Goal: Task Accomplishment & Management: Use online tool/utility

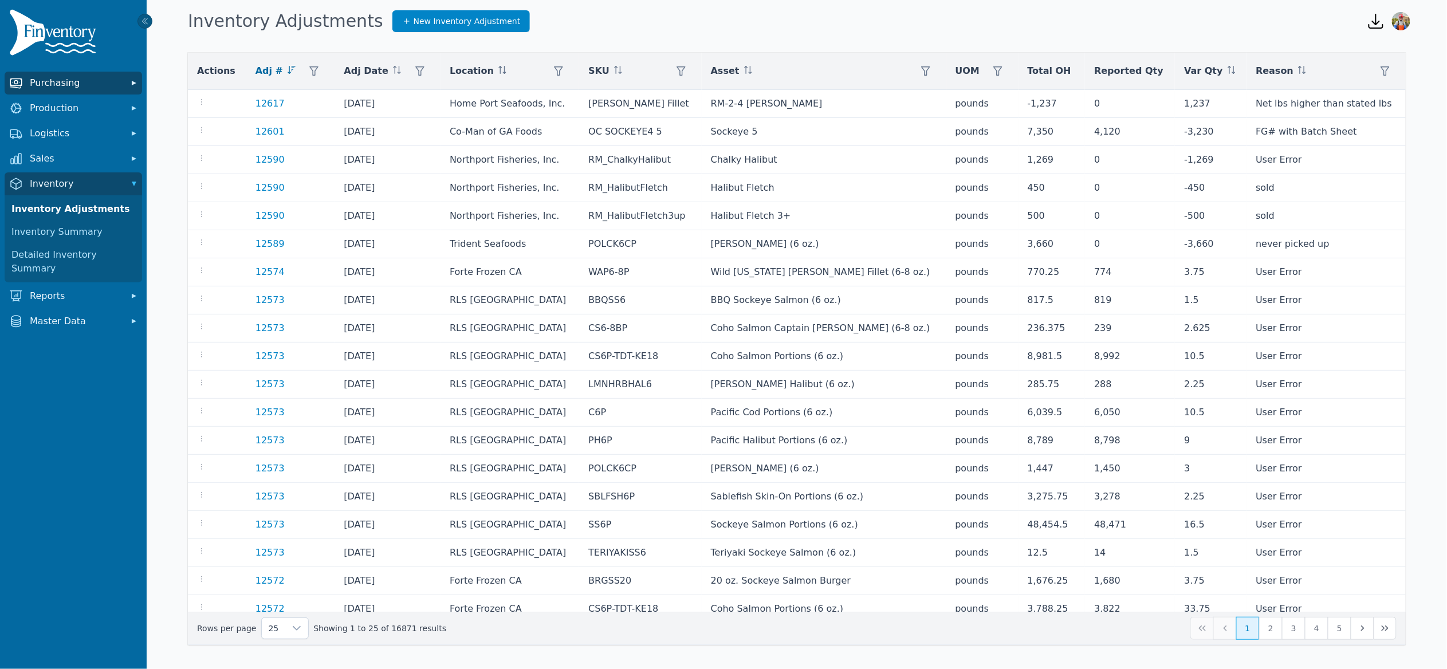
click at [78, 93] on button "Purchasing" at bounding box center [74, 83] width 138 height 23
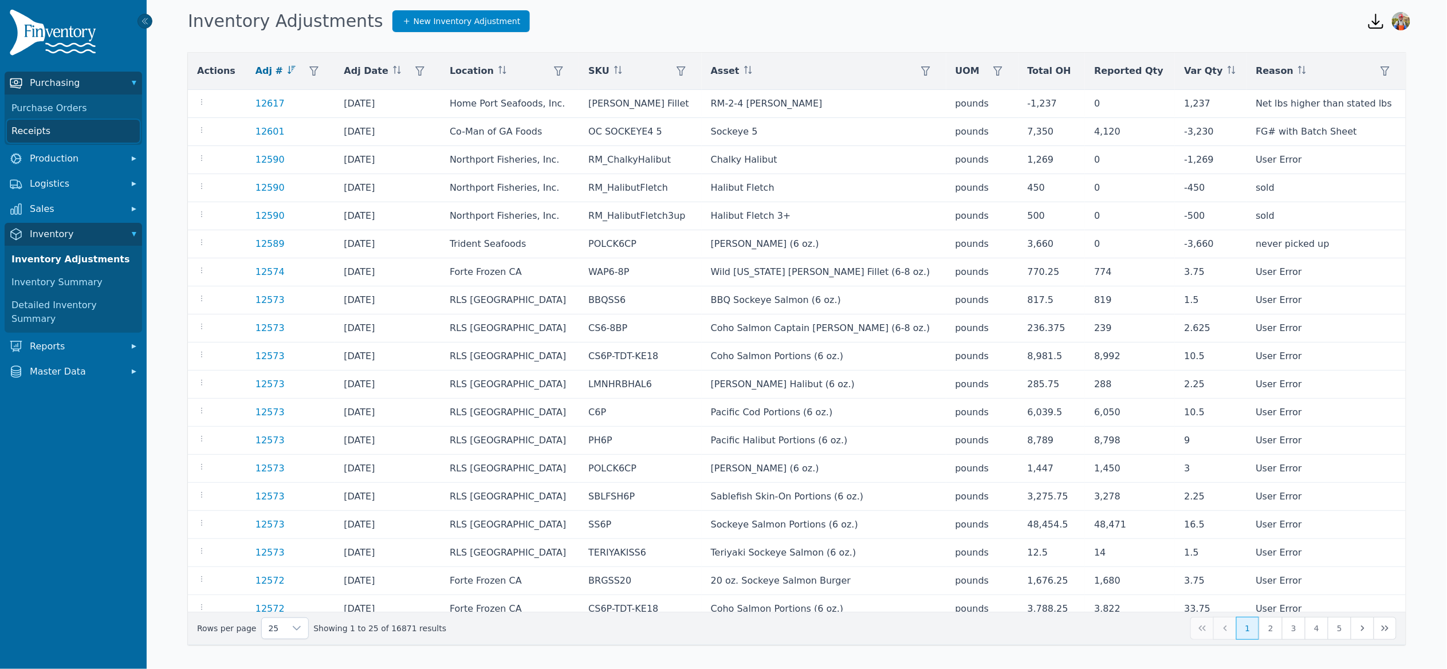
click at [32, 131] on link "Receipts" at bounding box center [73, 131] width 133 height 23
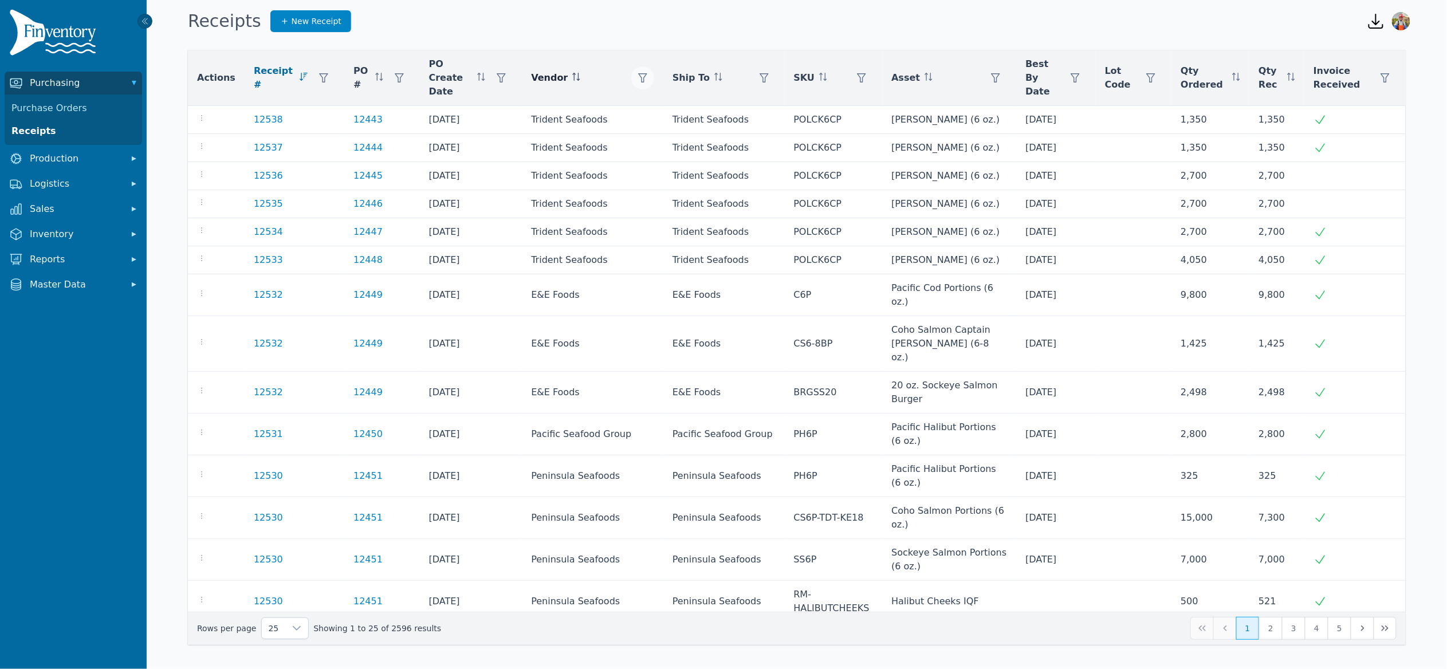
click at [631, 72] on button "button" at bounding box center [642, 77] width 23 height 23
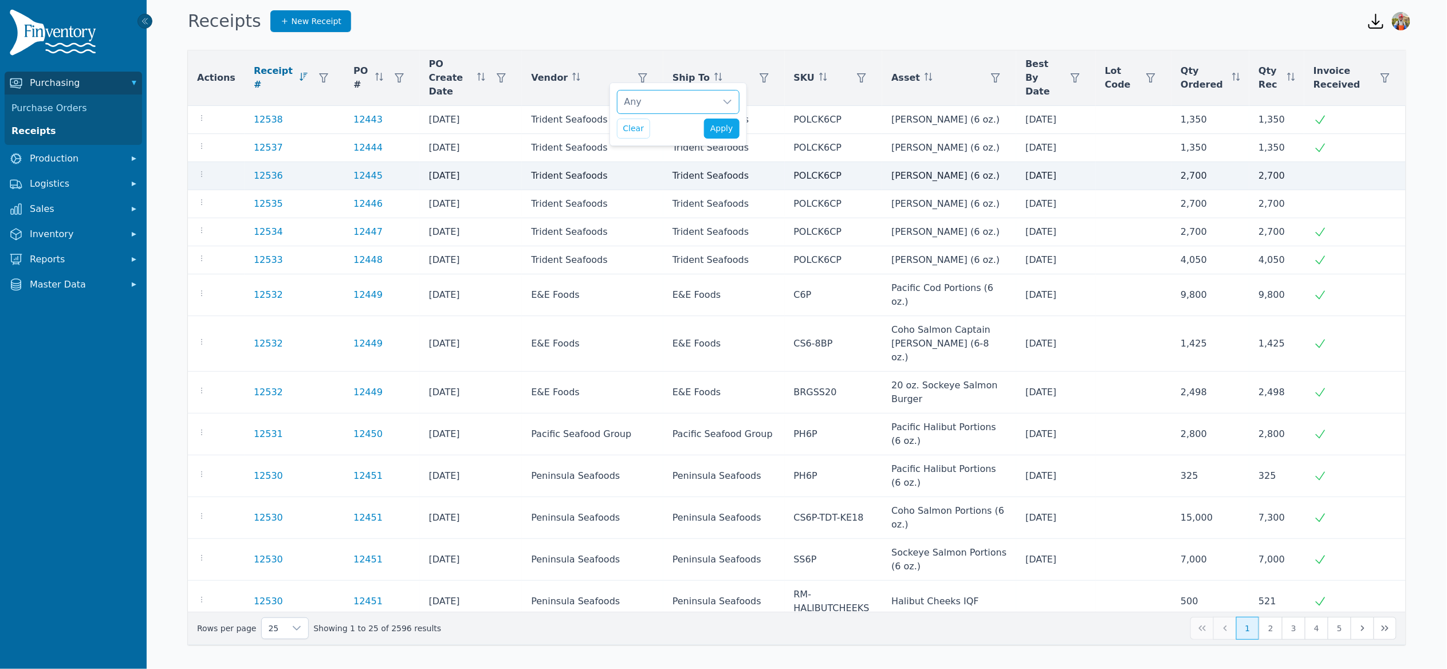
scroll to position [11, 7]
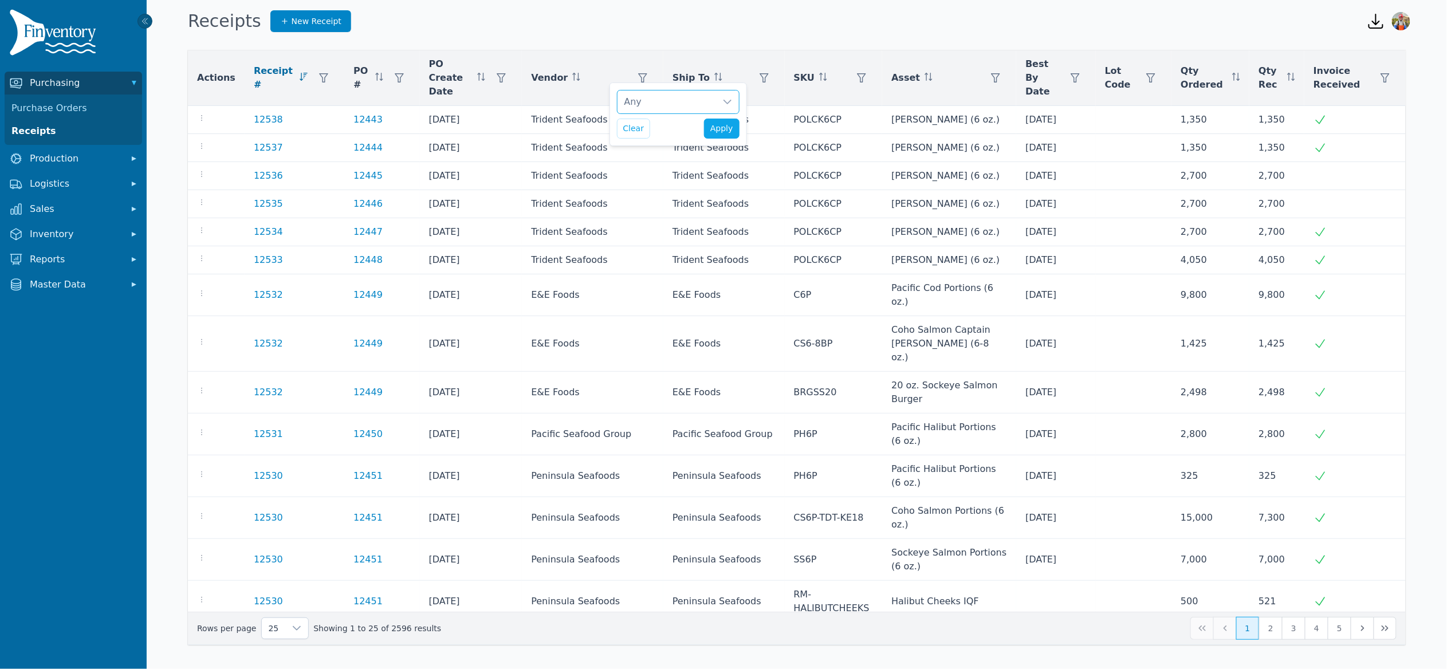
click at [673, 101] on div "Any" at bounding box center [667, 102] width 99 height 23
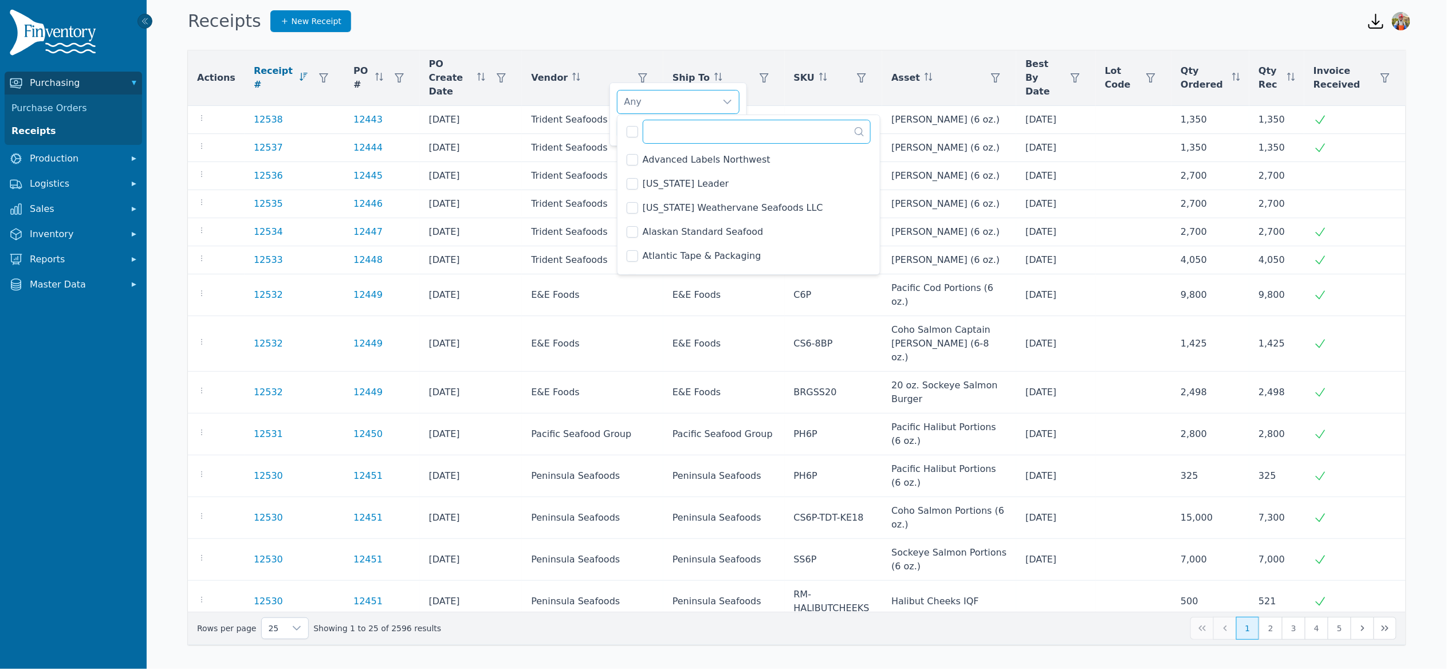
click at [669, 128] on input "text" at bounding box center [757, 132] width 228 height 24
type input "*****"
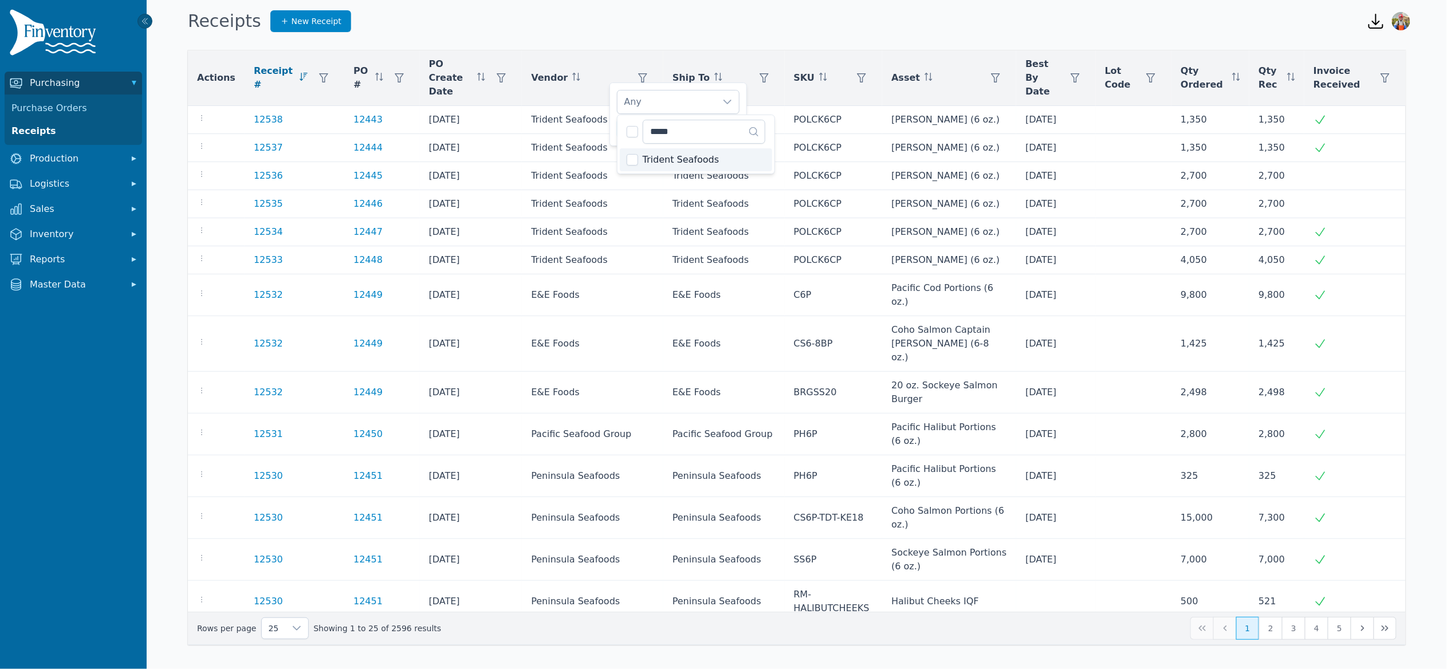
click at [643, 152] on li "Trident Seafoods" at bounding box center [696, 159] width 152 height 23
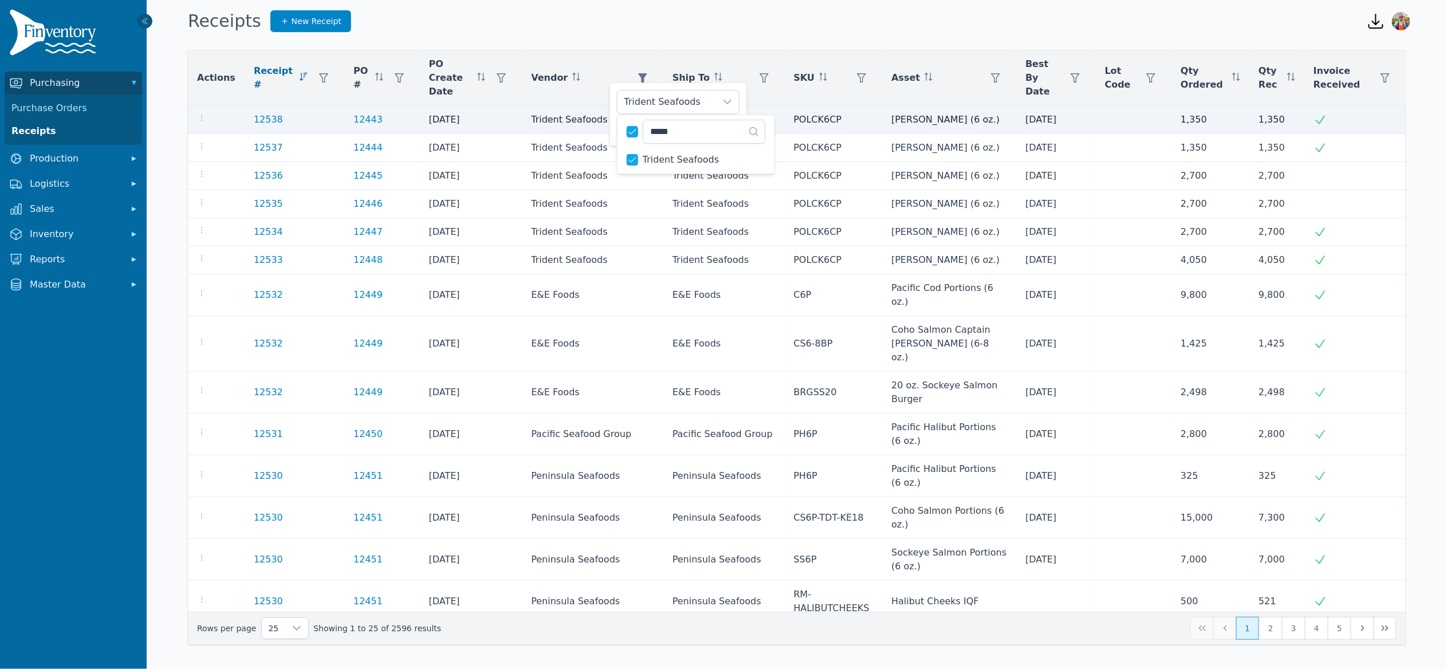
click at [608, 118] on td "Trident Seafoods" at bounding box center [593, 120] width 142 height 28
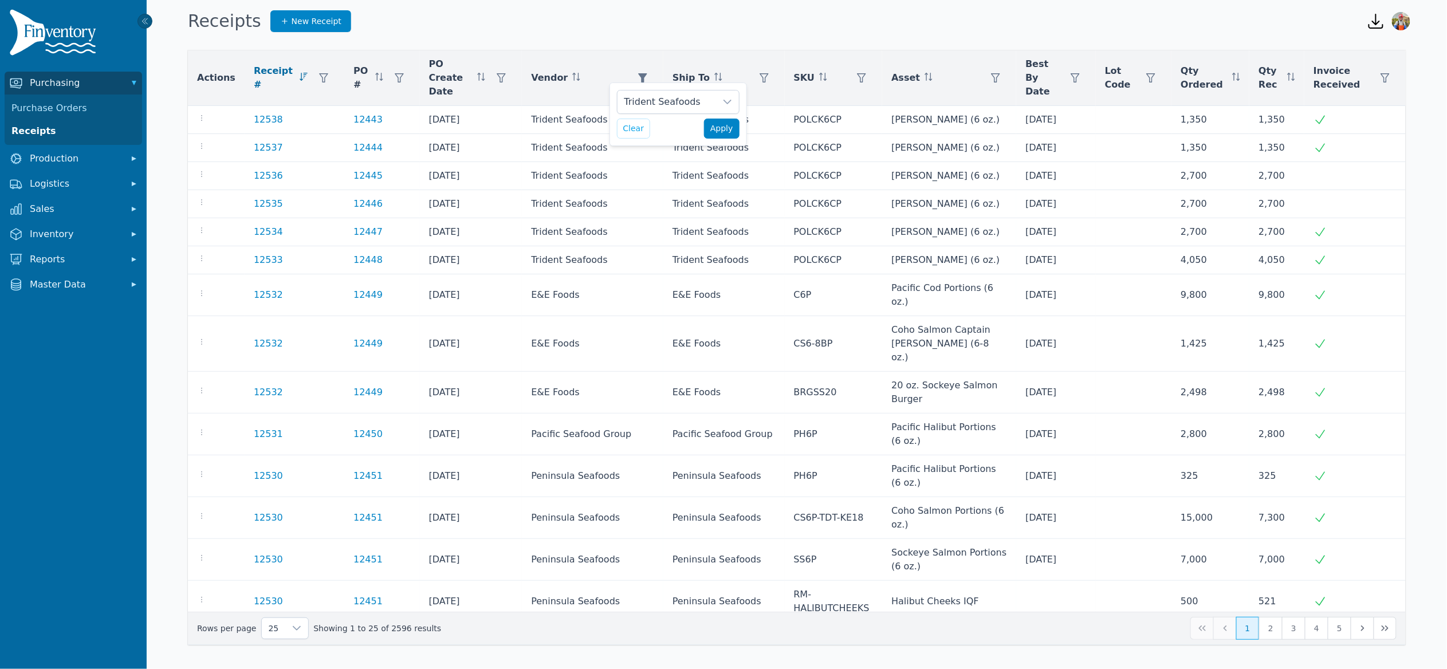
click at [734, 131] on button "Apply" at bounding box center [722, 129] width 36 height 20
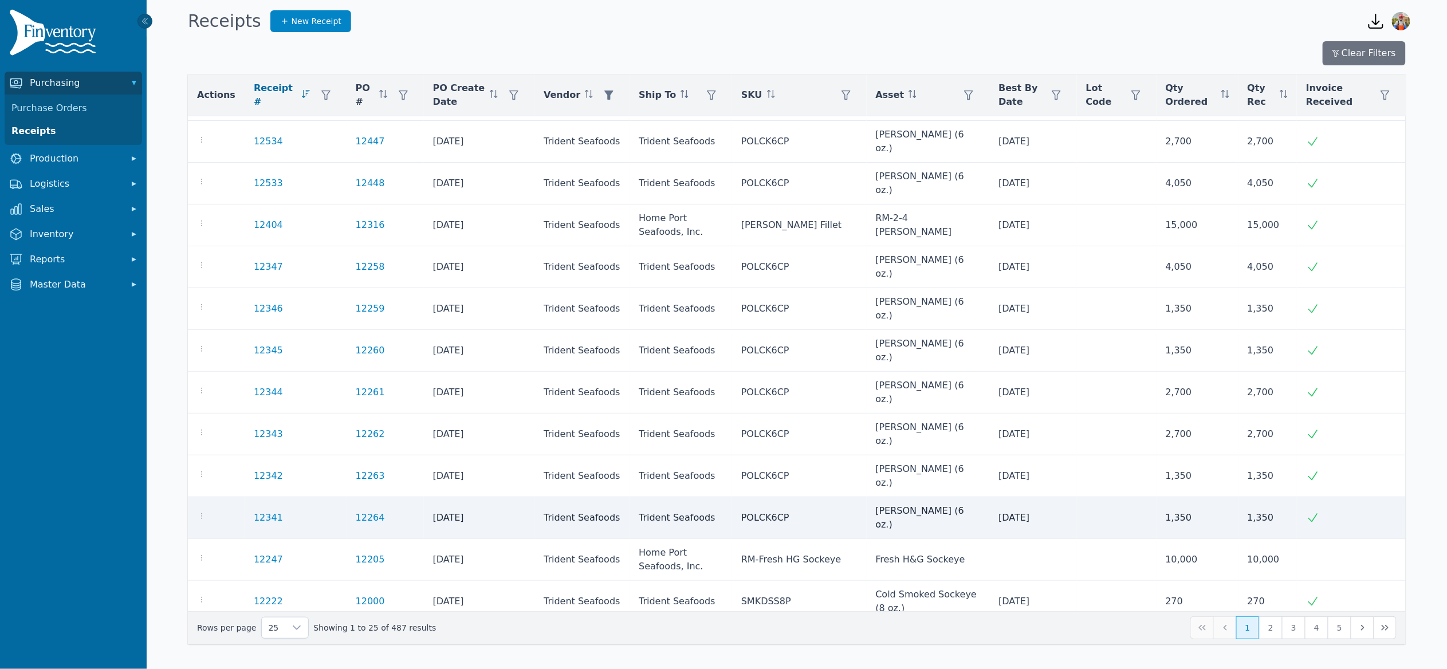
scroll to position [180, 0]
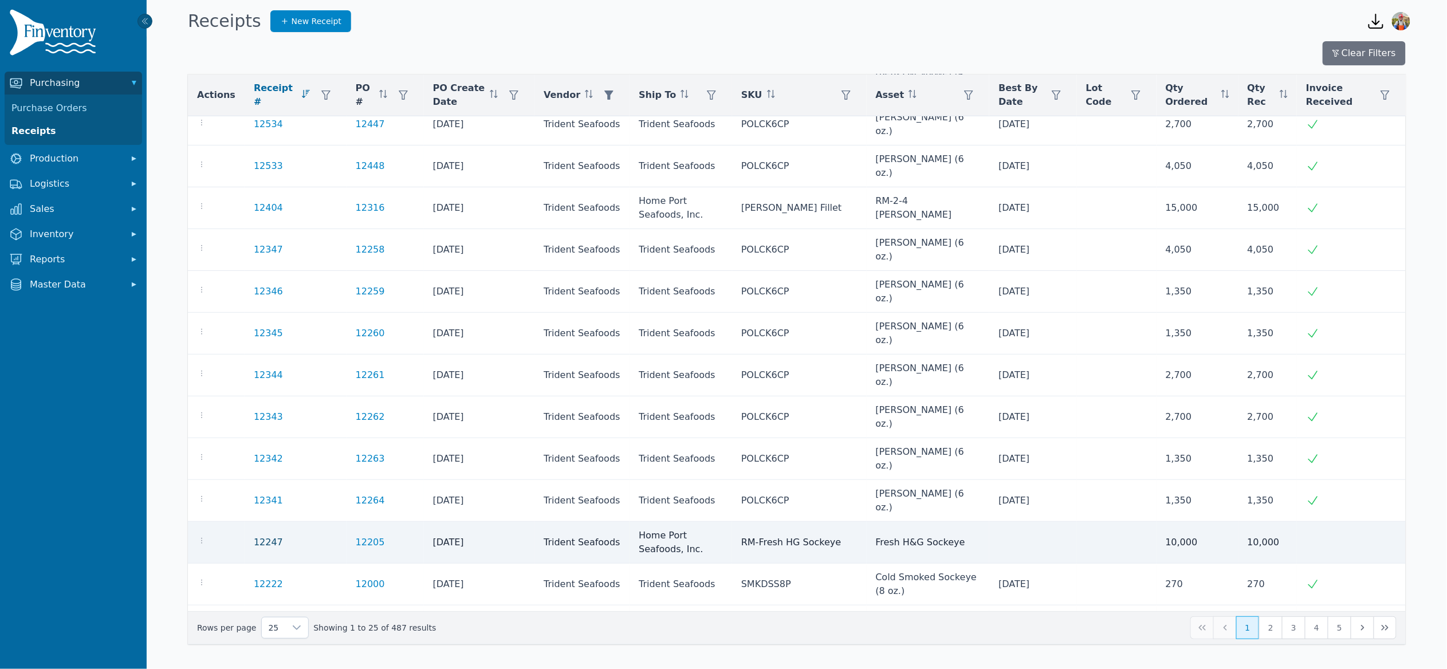
click at [270, 536] on link "12247" at bounding box center [268, 543] width 29 height 14
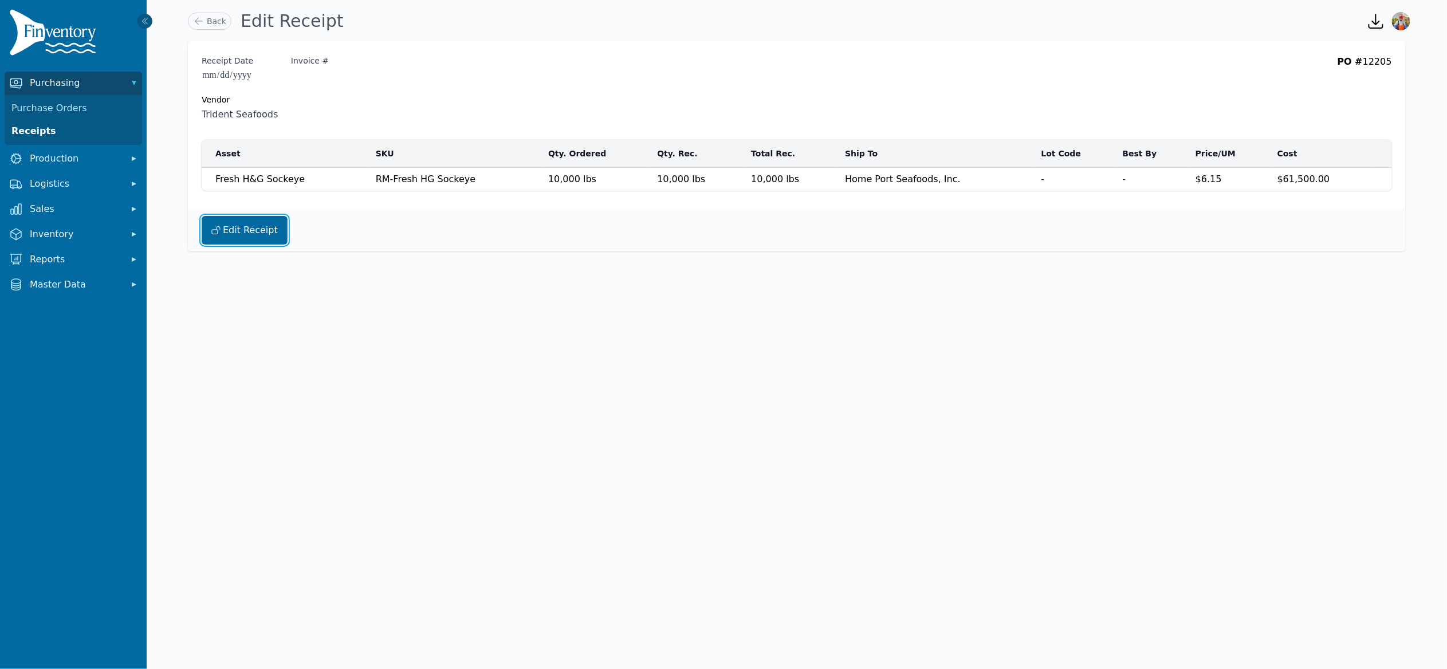
click at [261, 240] on button "Edit Receipt" at bounding box center [245, 230] width 86 height 29
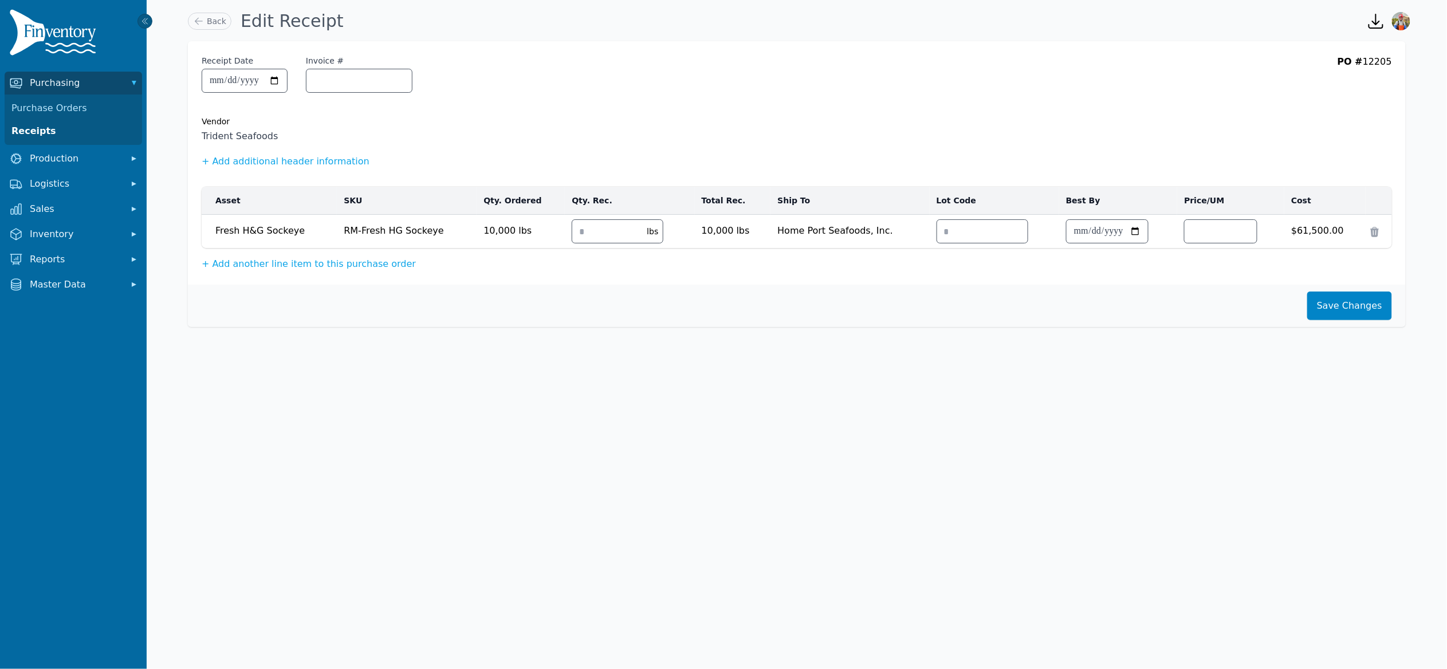
click at [339, 92] on div at bounding box center [359, 81] width 107 height 24
drag, startPoint x: 345, startPoint y: 86, endPoint x: 343, endPoint y: 100, distance: 14.6
click at [345, 86] on input "Invoice #" at bounding box center [359, 80] width 105 height 23
type input "********"
click at [1334, 297] on button "Save Changes" at bounding box center [1350, 306] width 85 height 29
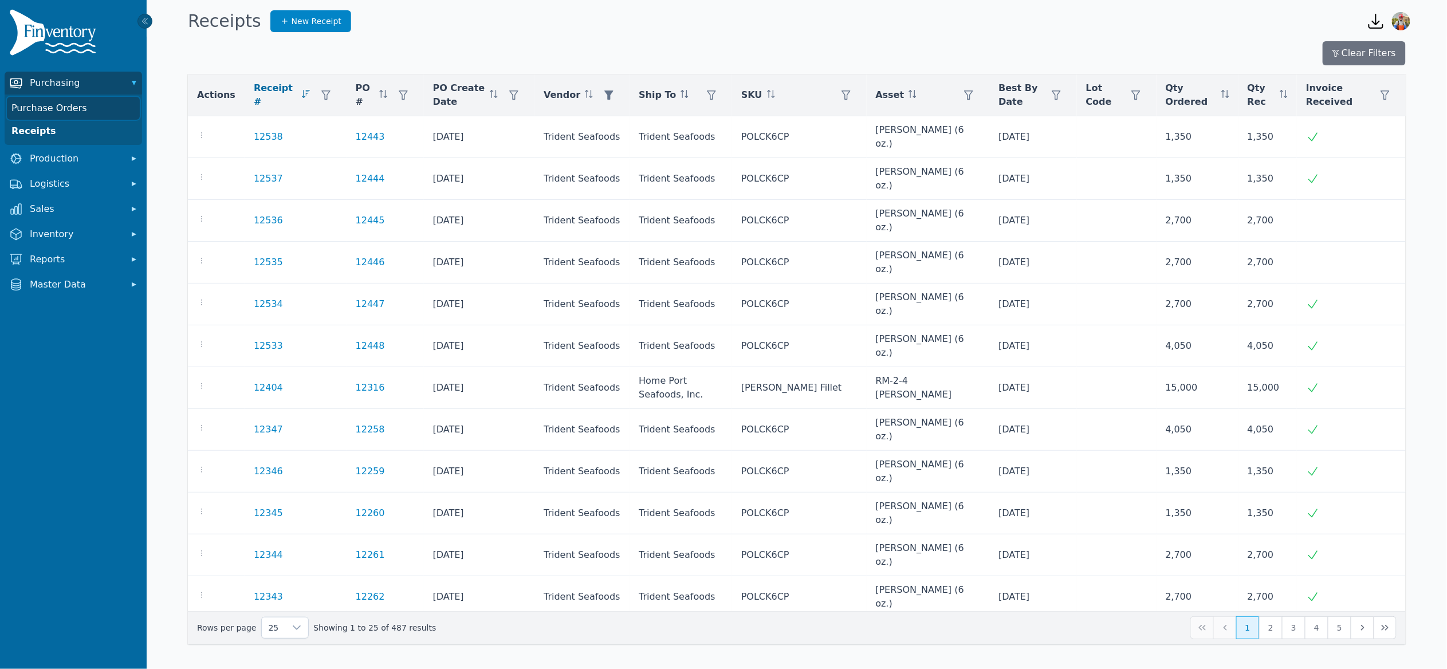
click at [88, 105] on link "Purchase Orders" at bounding box center [73, 108] width 133 height 23
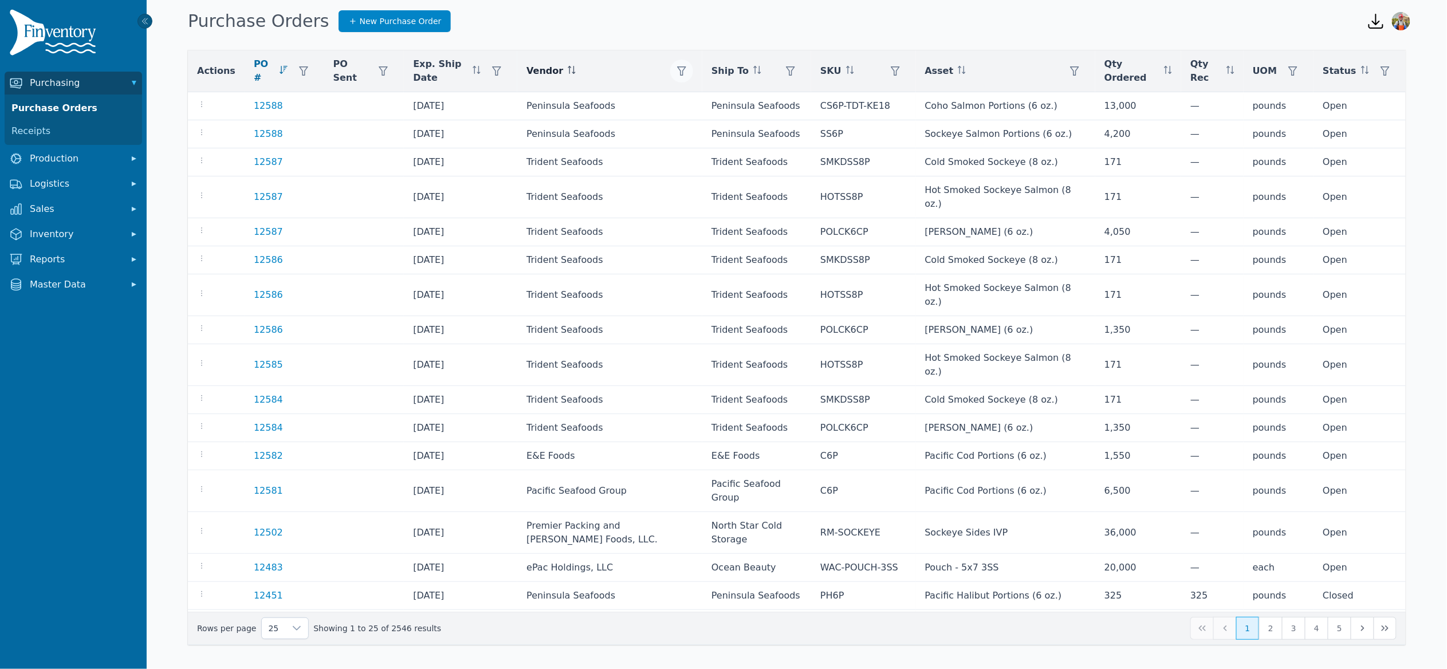
click at [693, 69] on button "button" at bounding box center [681, 71] width 23 height 23
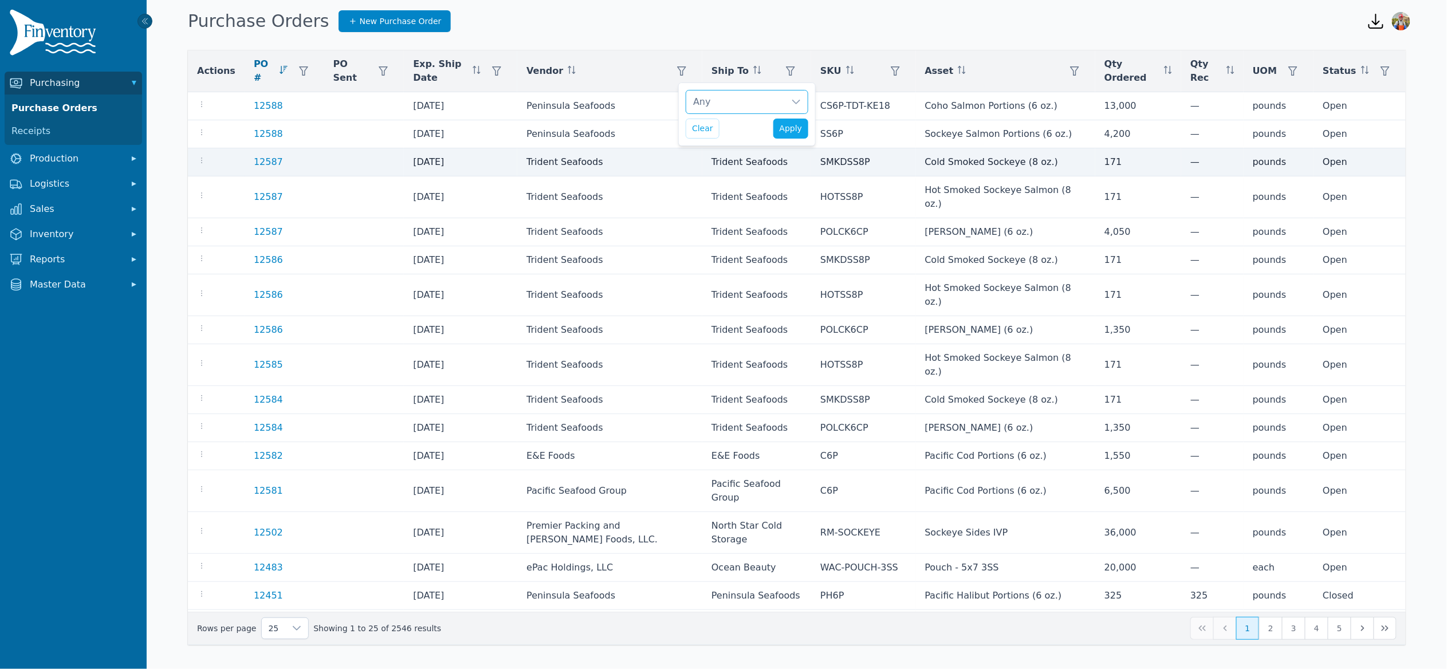
scroll to position [11, 7]
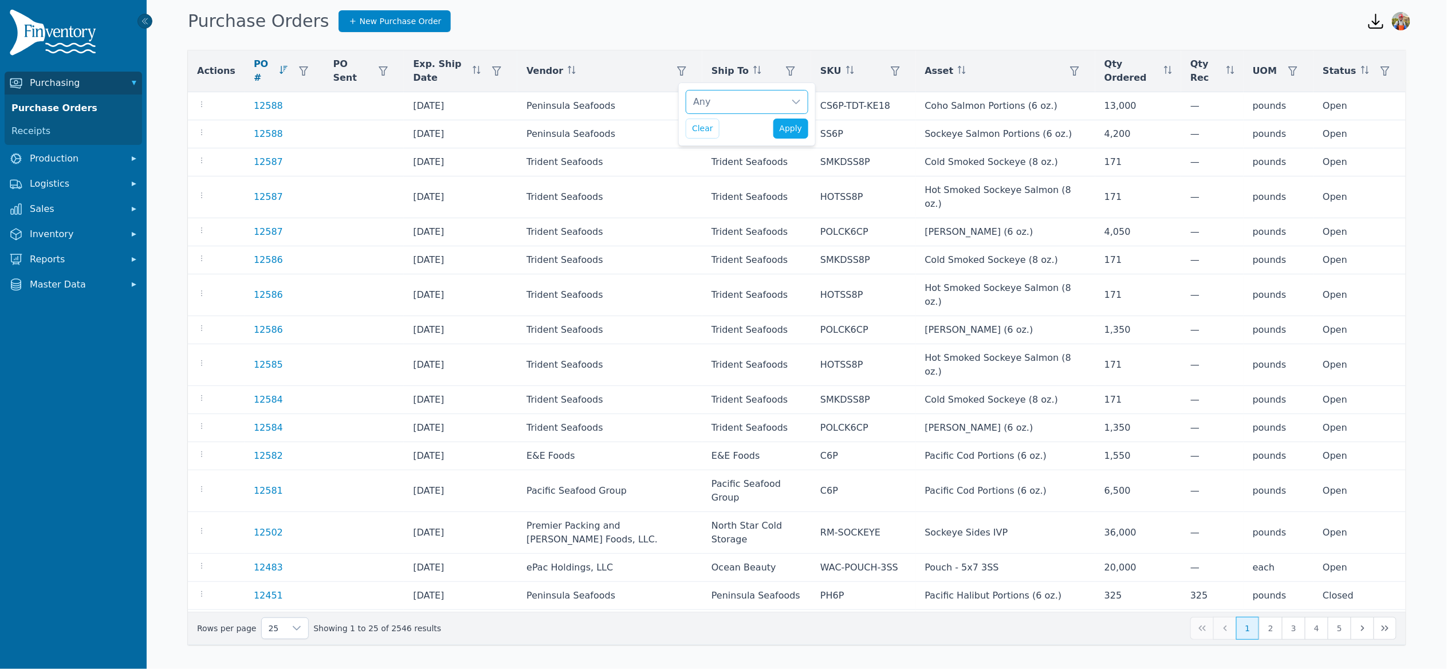
click at [721, 105] on div "Any" at bounding box center [735, 102] width 99 height 23
click at [724, 128] on input "text" at bounding box center [826, 132] width 228 height 24
type input "******"
click at [681, 132] on div "Trident Seafoods Clear Apply" at bounding box center [747, 115] width 138 height 64
click at [799, 125] on span "Apply" at bounding box center [791, 129] width 23 height 12
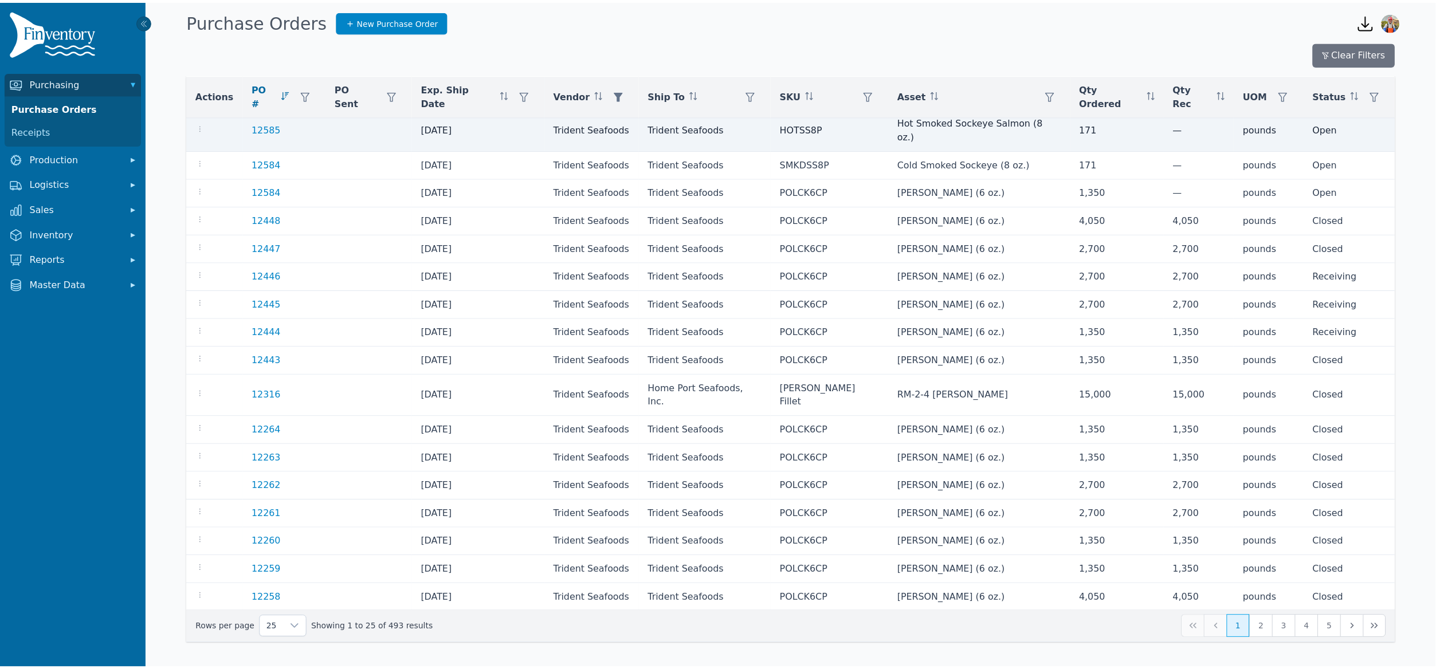
scroll to position [207, 0]
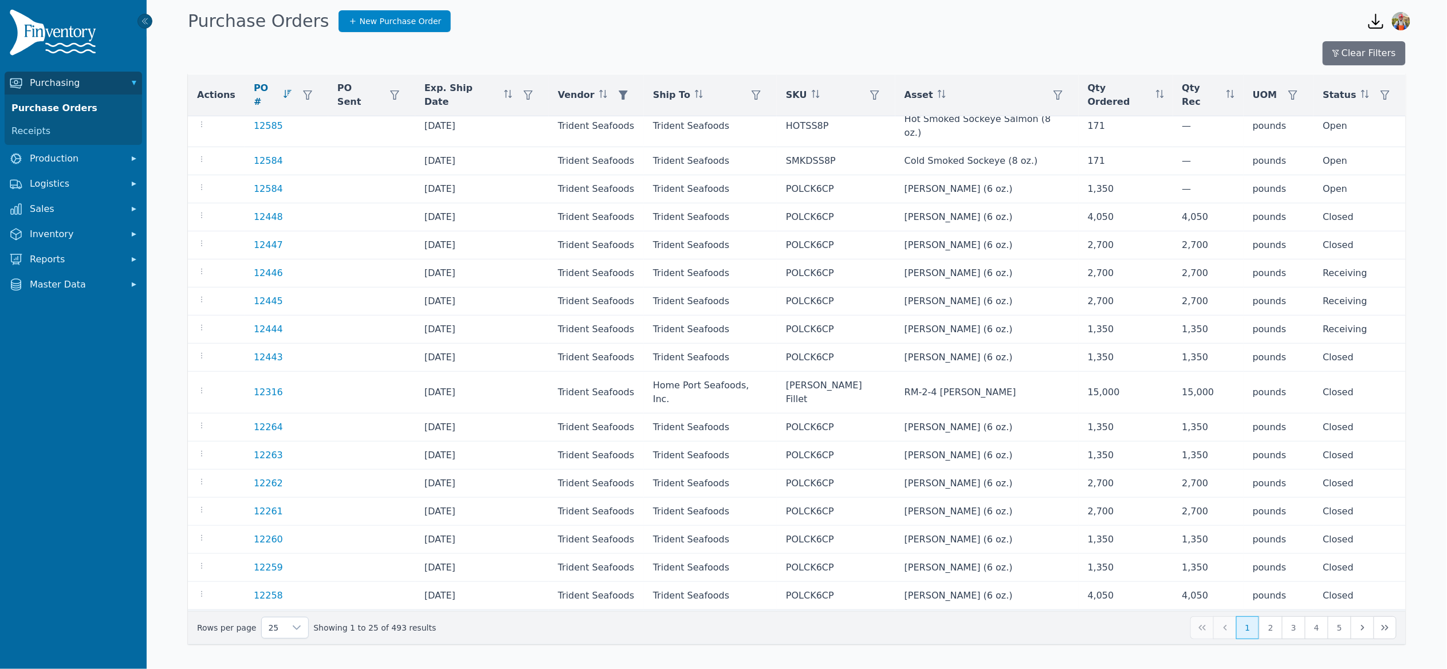
click at [201, 625] on icon "button" at bounding box center [201, 629] width 9 height 9
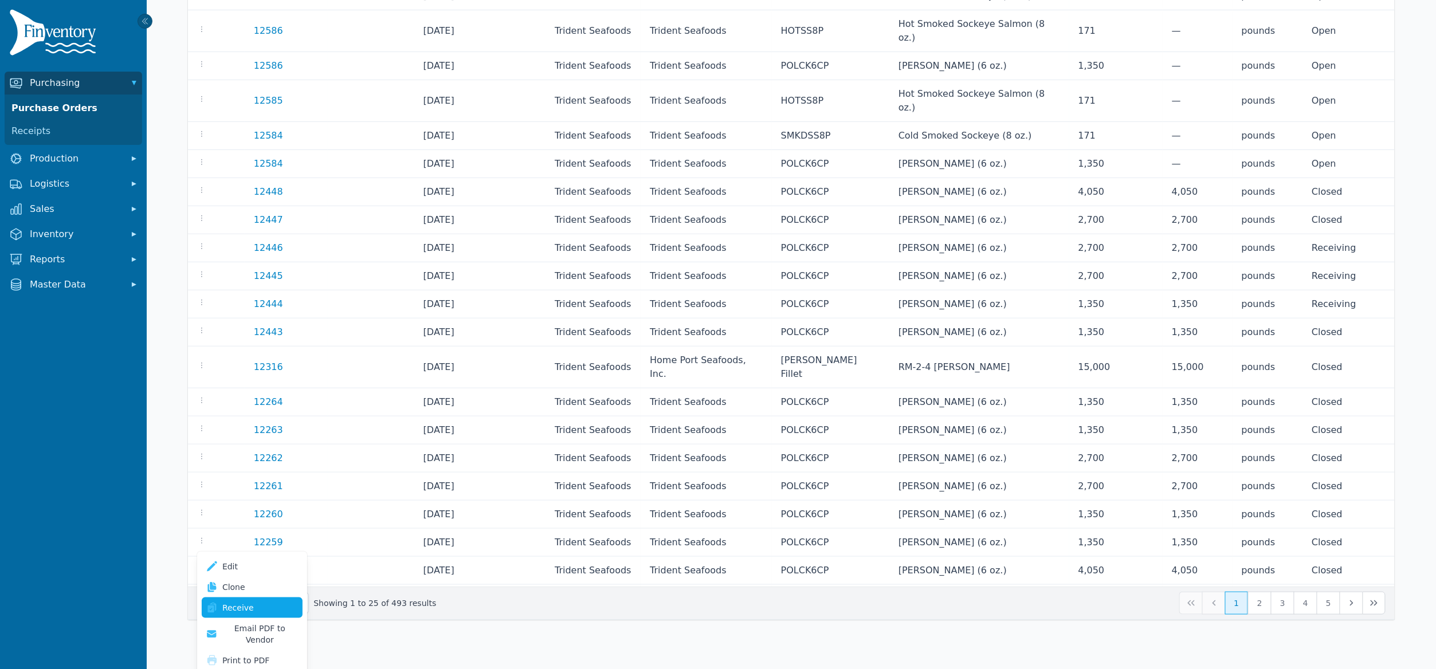
scroll to position [0, 0]
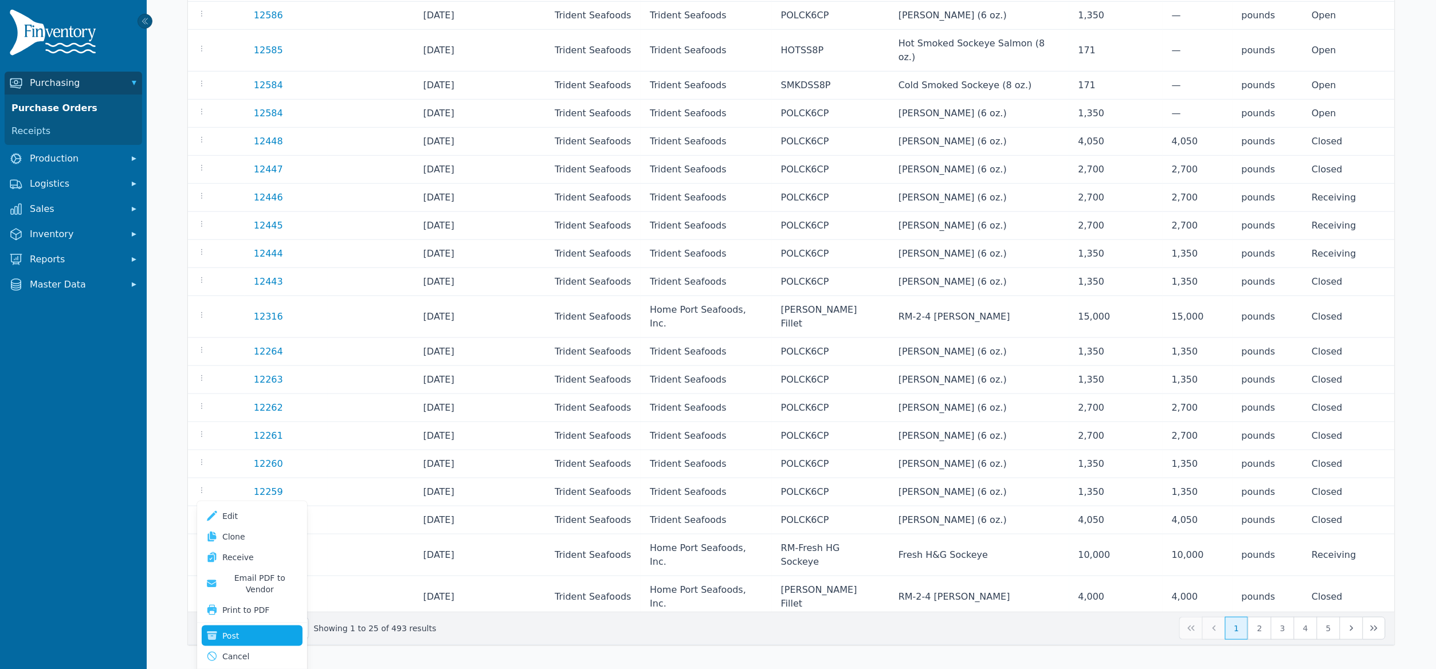
click at [272, 626] on button "Post" at bounding box center [252, 636] width 101 height 21
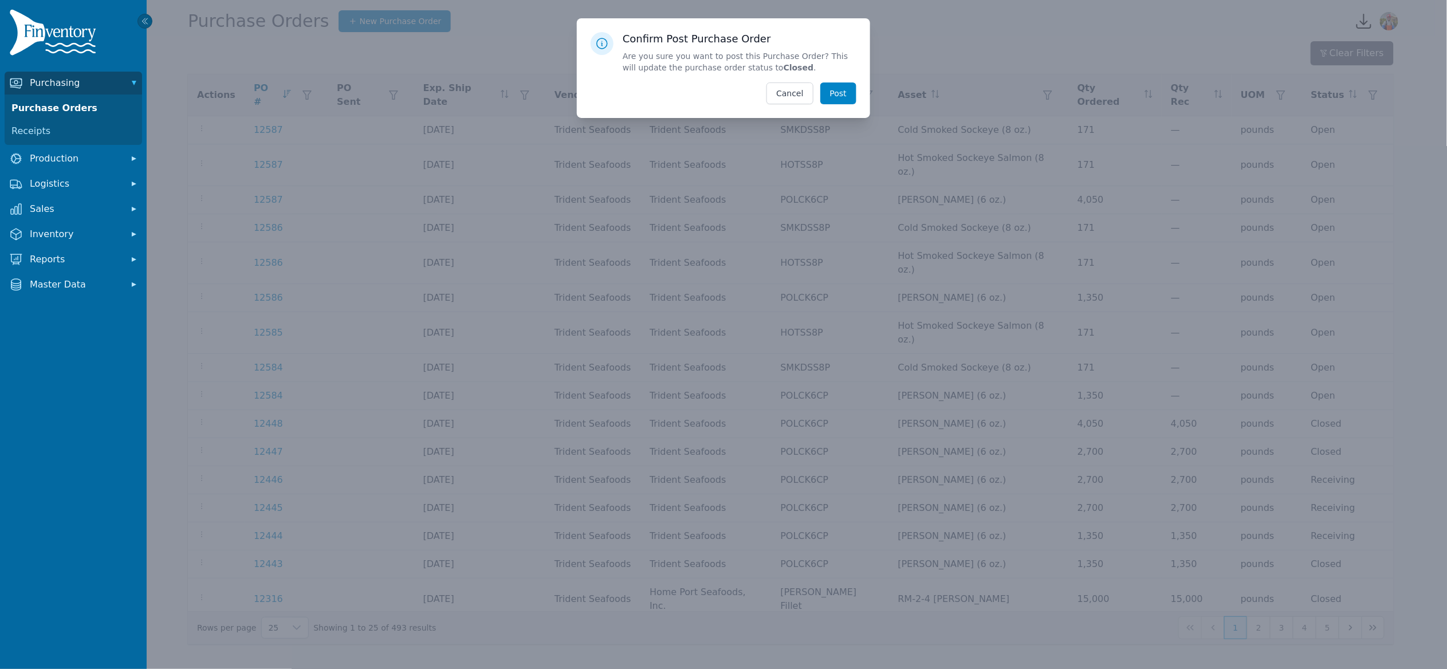
click at [855, 90] on button "Post" at bounding box center [838, 94] width 36 height 22
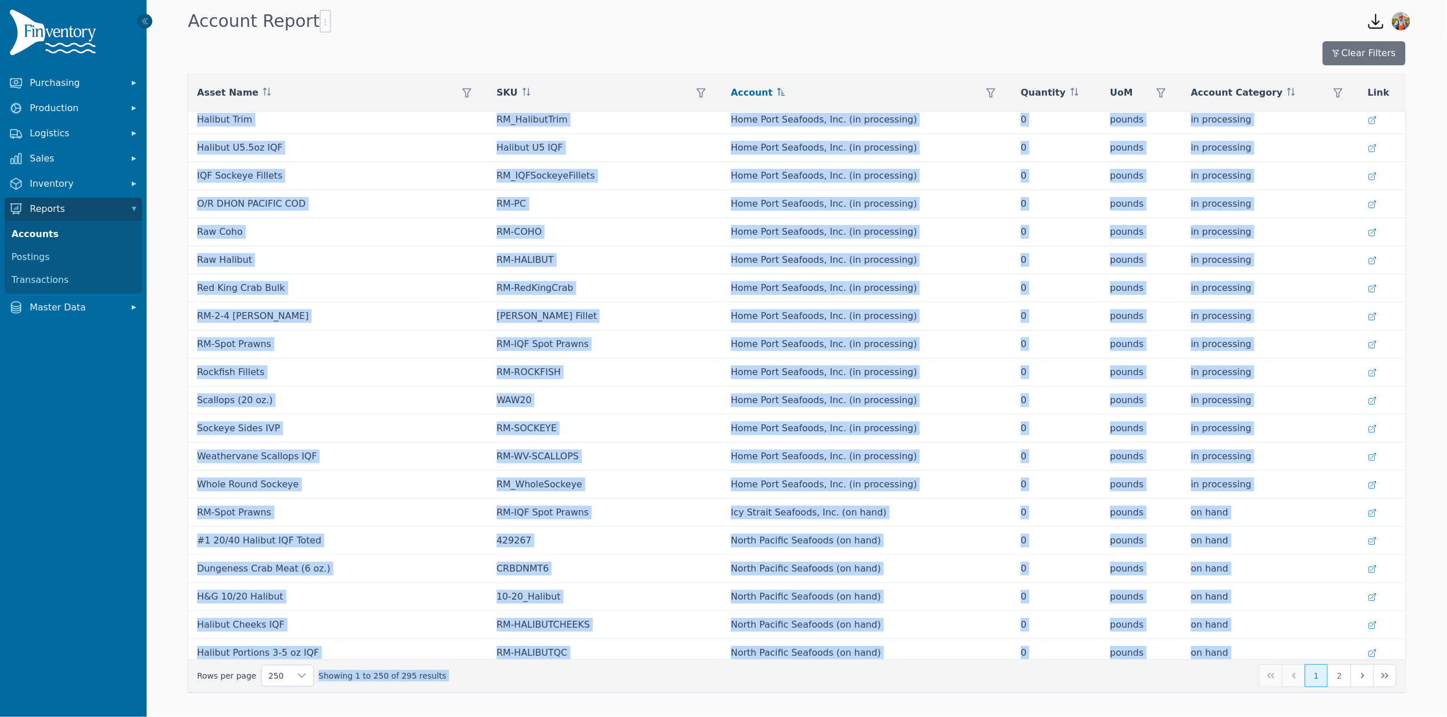
scroll to position [6519, 0]
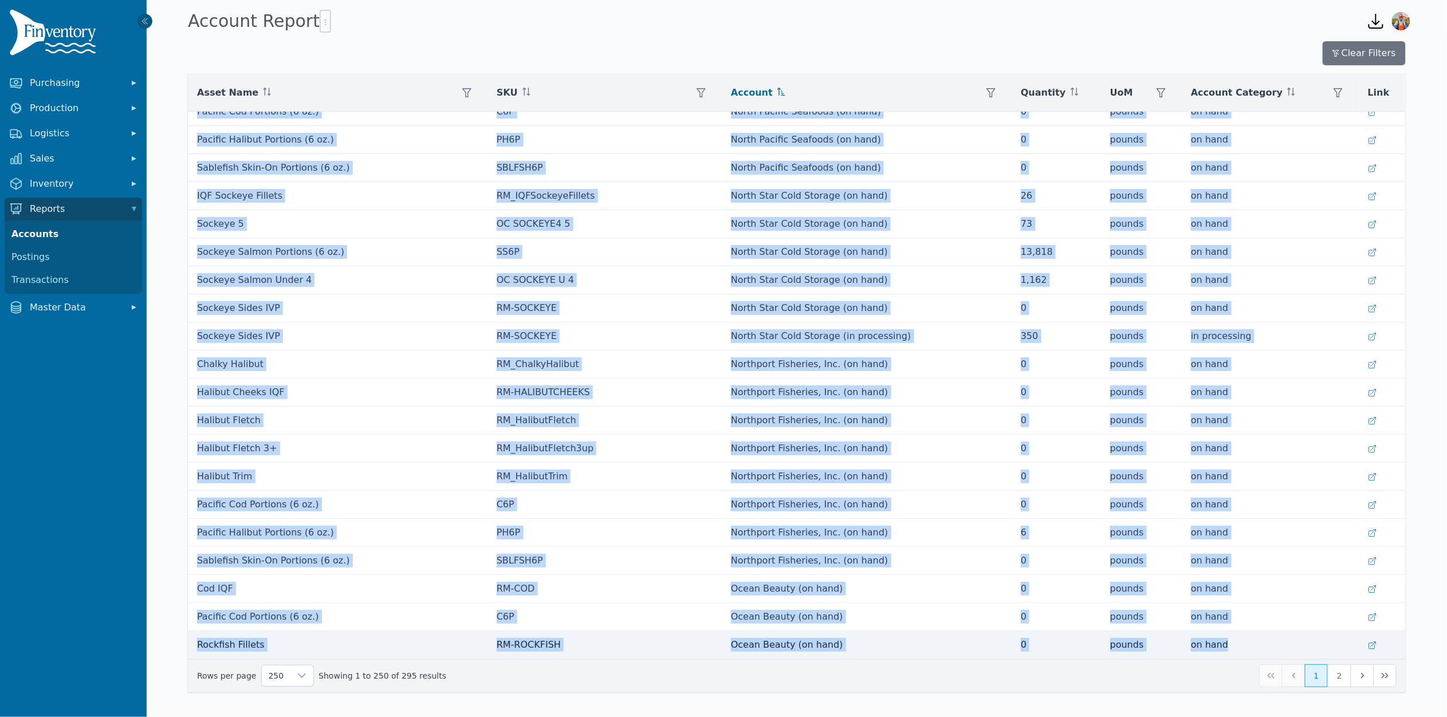
drag, startPoint x: 193, startPoint y: 122, endPoint x: 1251, endPoint y: 652, distance: 1183.6
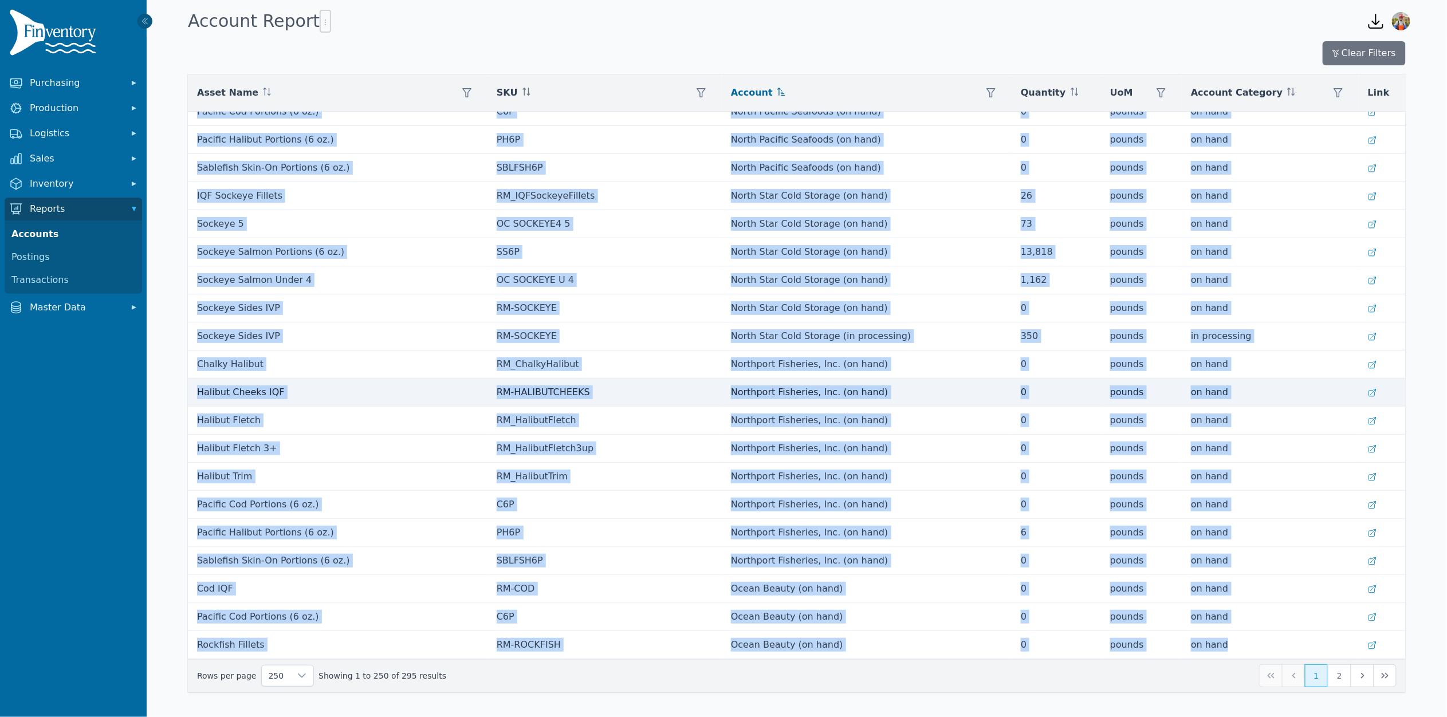
copy tbody "Weathervane Scallops IQF RM-WV-SCALLOPS [US_STATE] Weathervane Seafoods LLC (on…"
click at [1345, 673] on button "2" at bounding box center [1339, 676] width 23 height 23
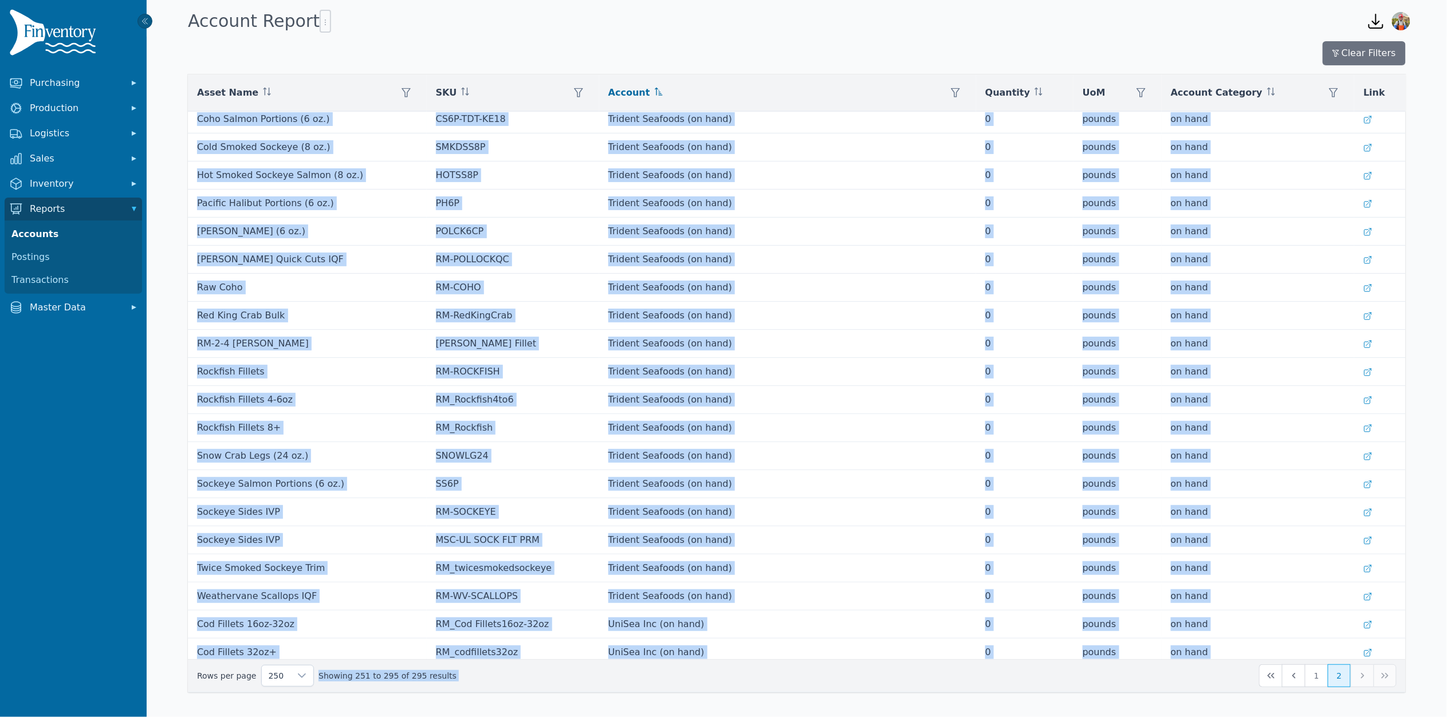
scroll to position [724, 0]
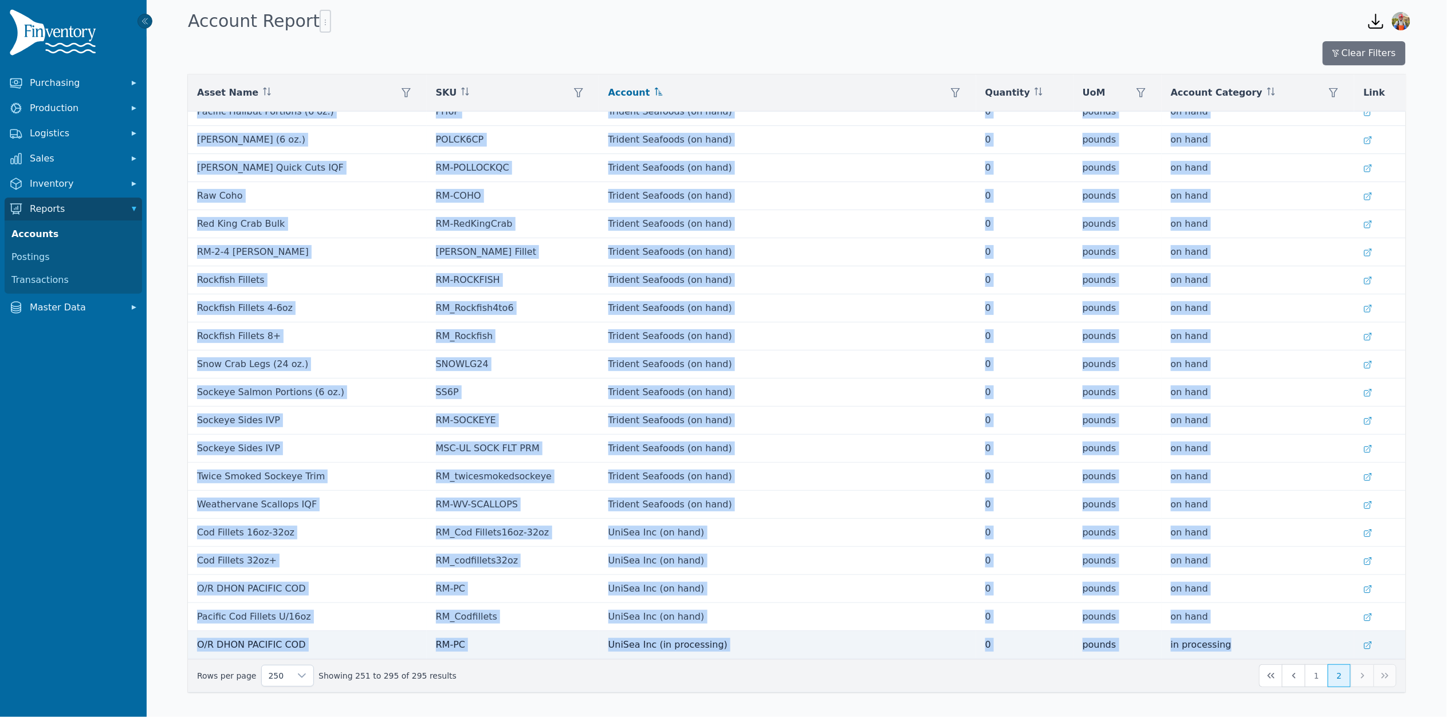
drag, startPoint x: 194, startPoint y: 127, endPoint x: 1233, endPoint y: 643, distance: 1159.7
click at [1233, 643] on tbody "Sockeye Sides IVP RM-SOCKEYE Ocean Beauty (on hand) 0 pounds on hand Dungeness …" at bounding box center [797, 27] width 1218 height 1263
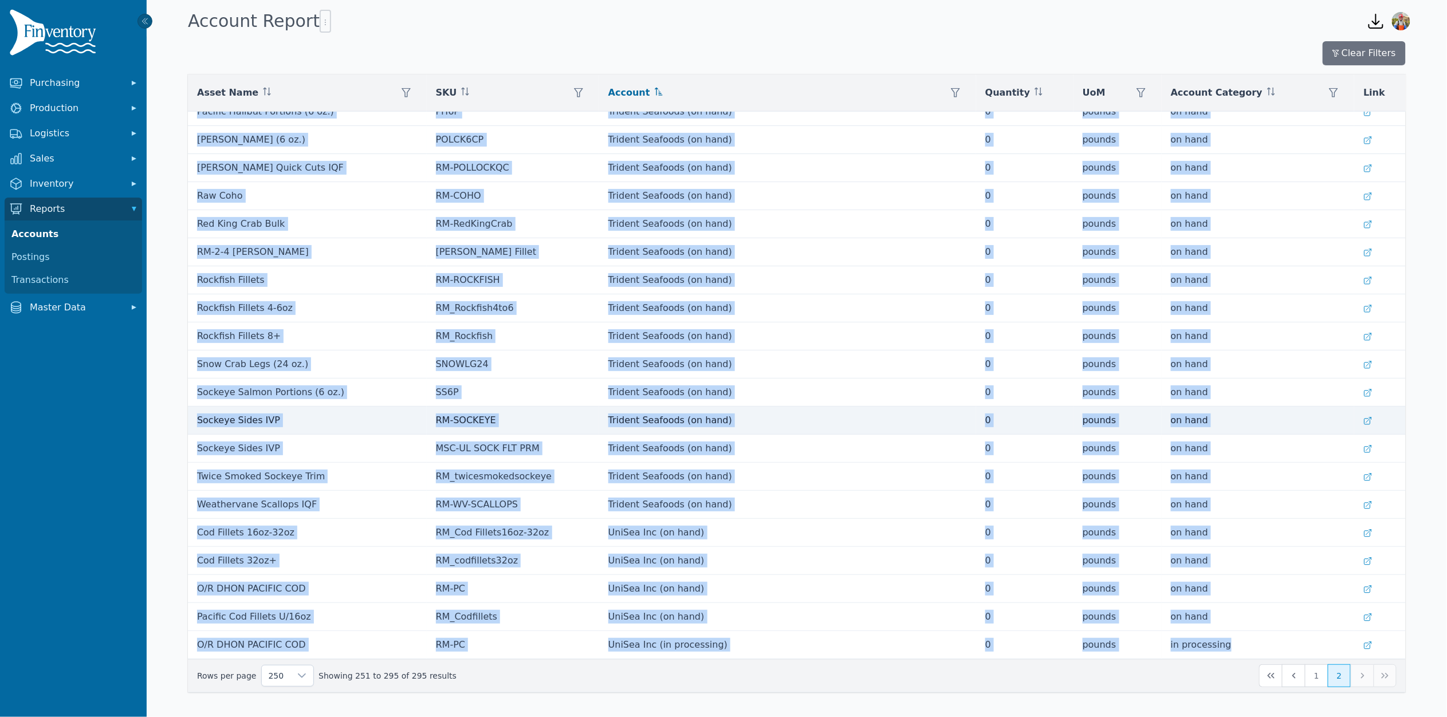
copy tbody "Sockeye Sides IVP RM-SOCKEYE Ocean Beauty (on hand) 0 pounds on hand Dungeness …"
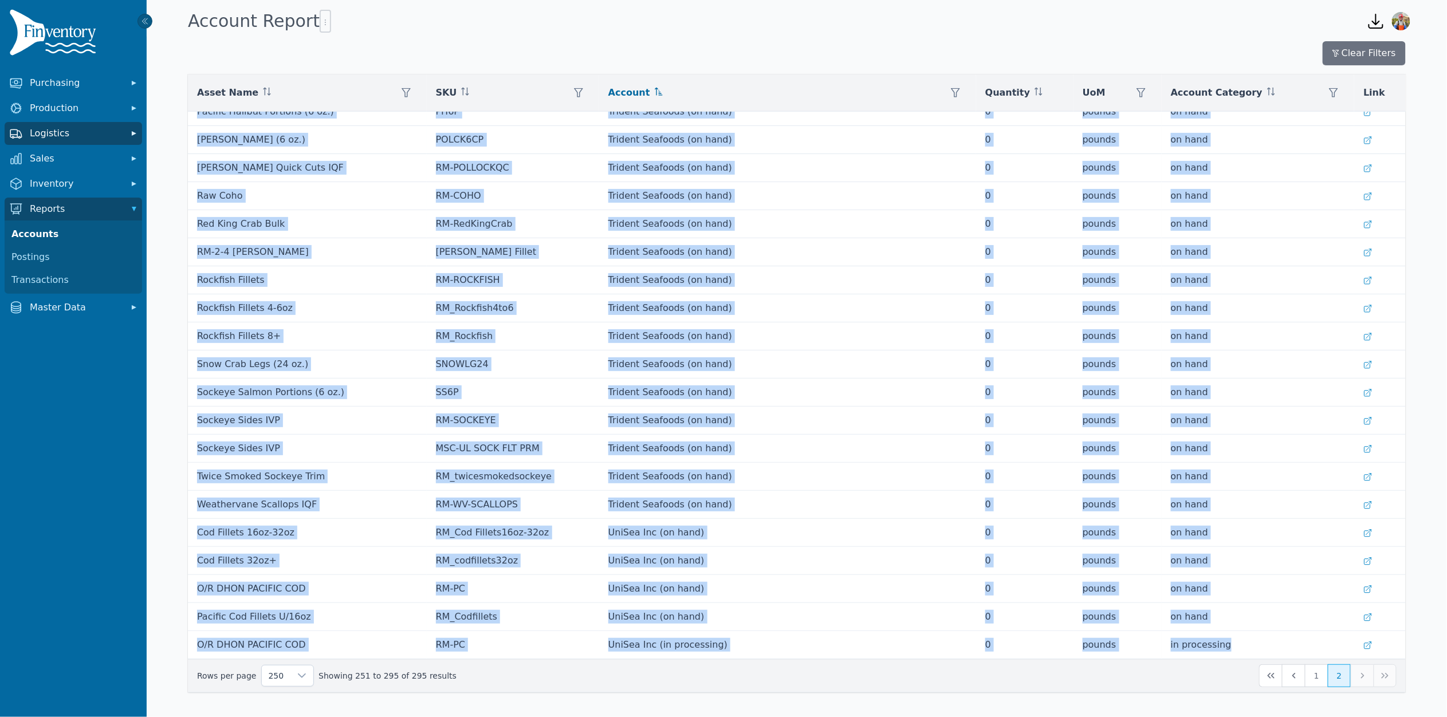
click at [74, 125] on button "Logistics" at bounding box center [74, 133] width 138 height 23
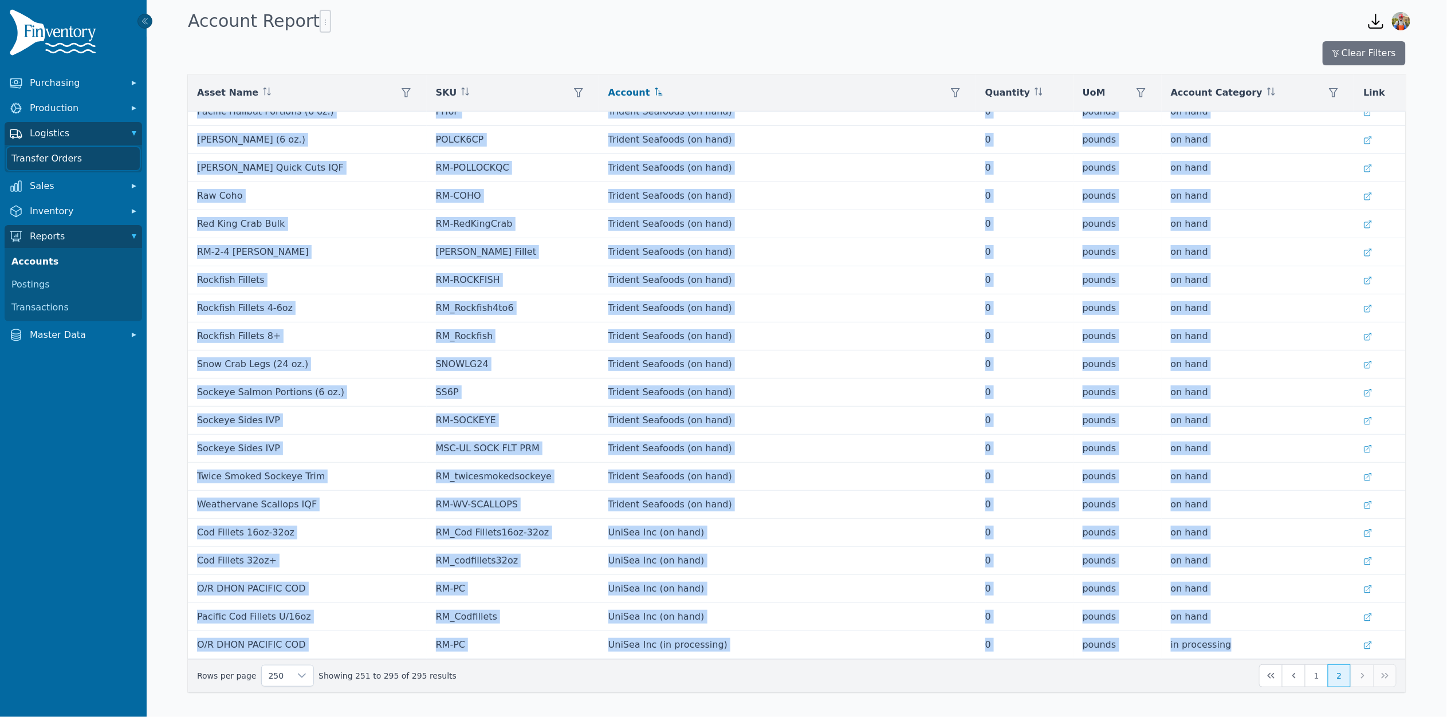
click at [70, 167] on link "Transfer Orders" at bounding box center [73, 158] width 133 height 23
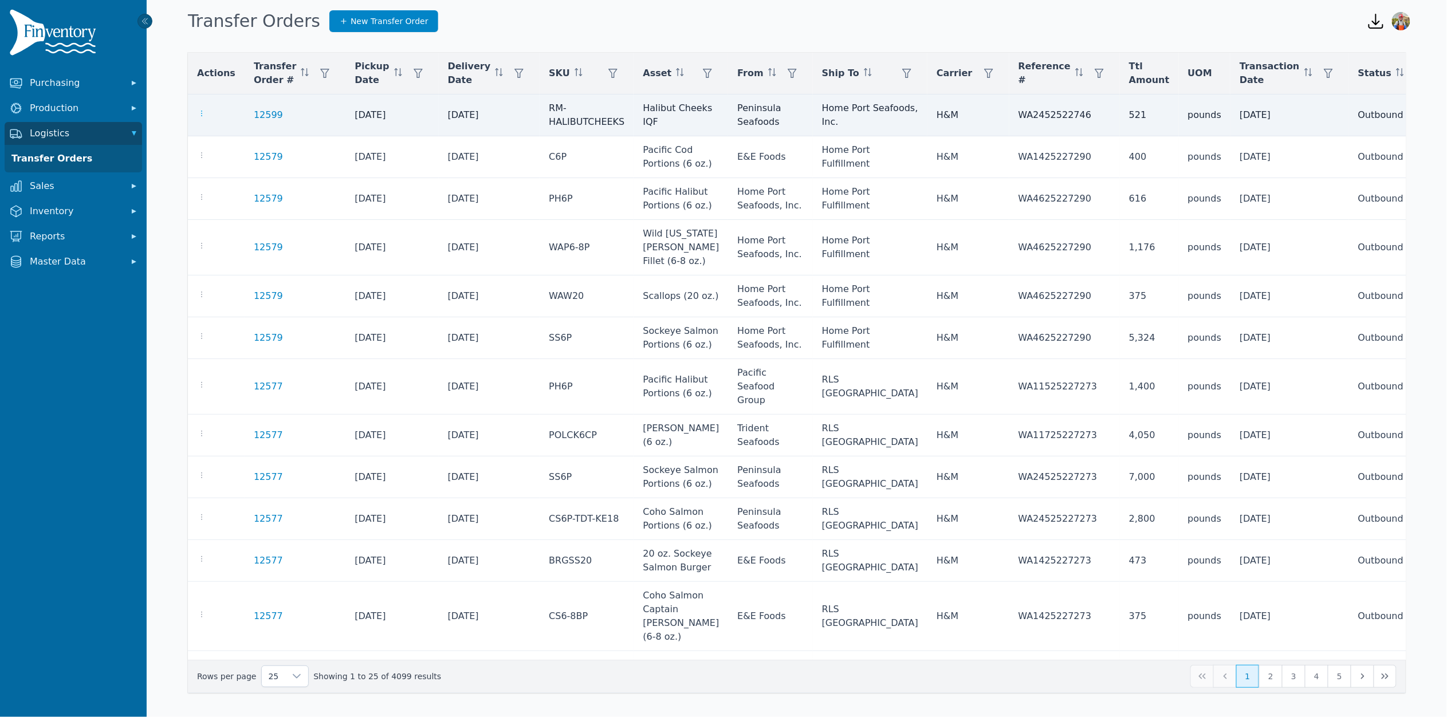
click at [201, 117] on icon "button" at bounding box center [201, 113] width 9 height 9
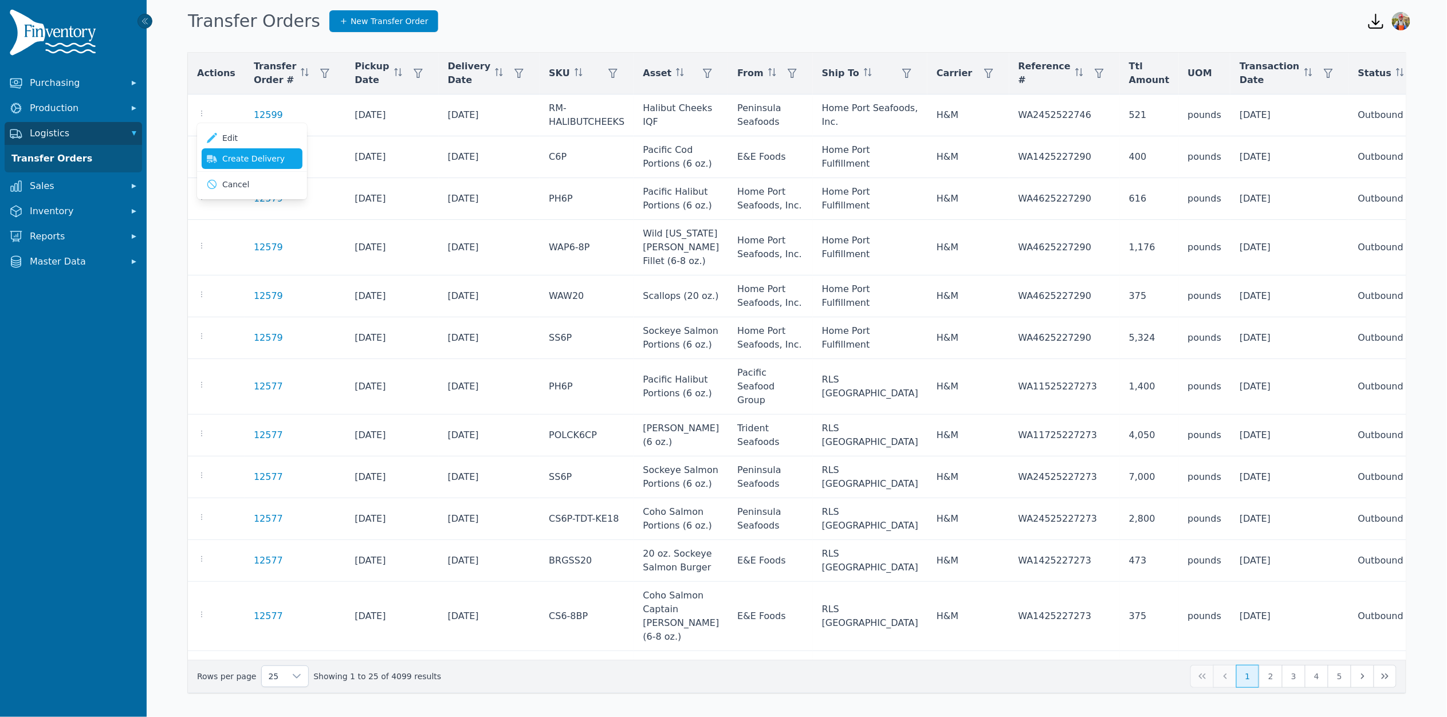
click at [212, 154] on icon at bounding box center [211, 158] width 11 height 11
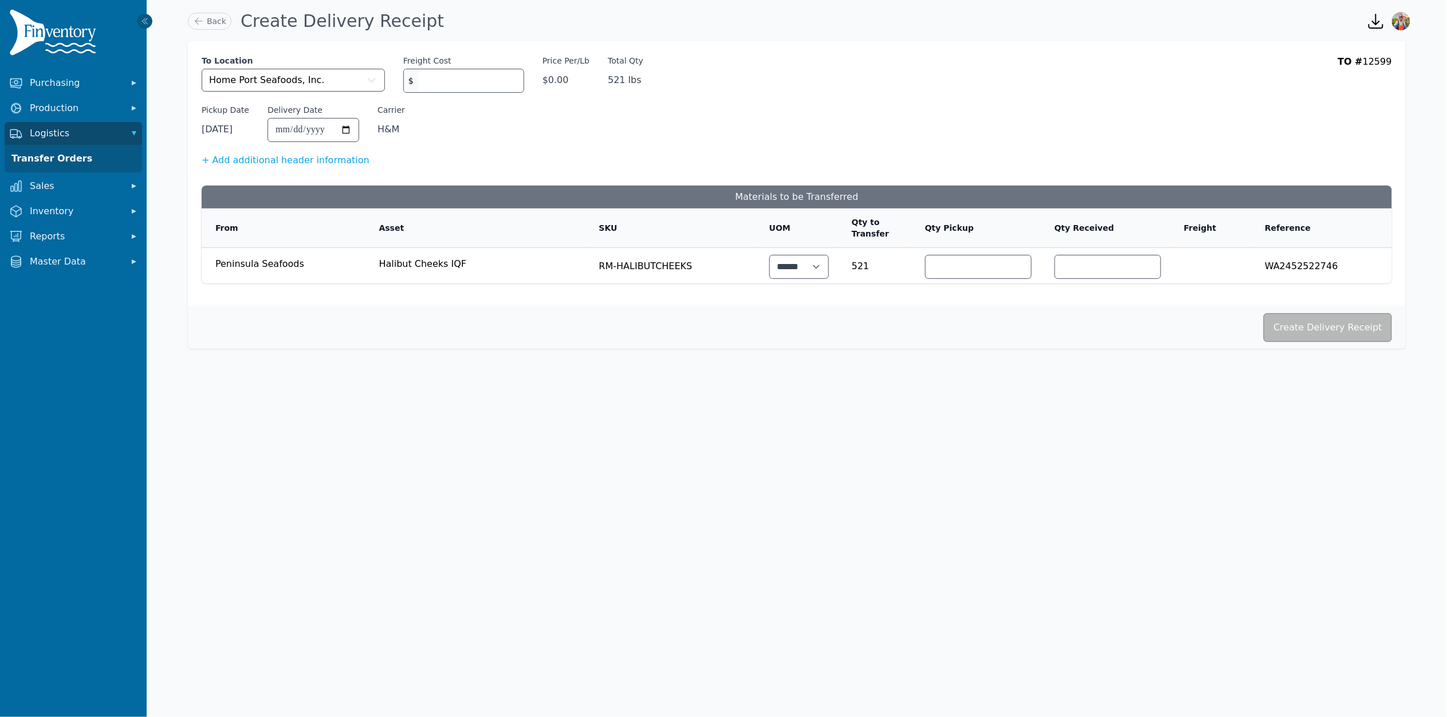
type input "***"
click at [1334, 325] on button "Create Delivery Receipt" at bounding box center [1328, 327] width 128 height 29
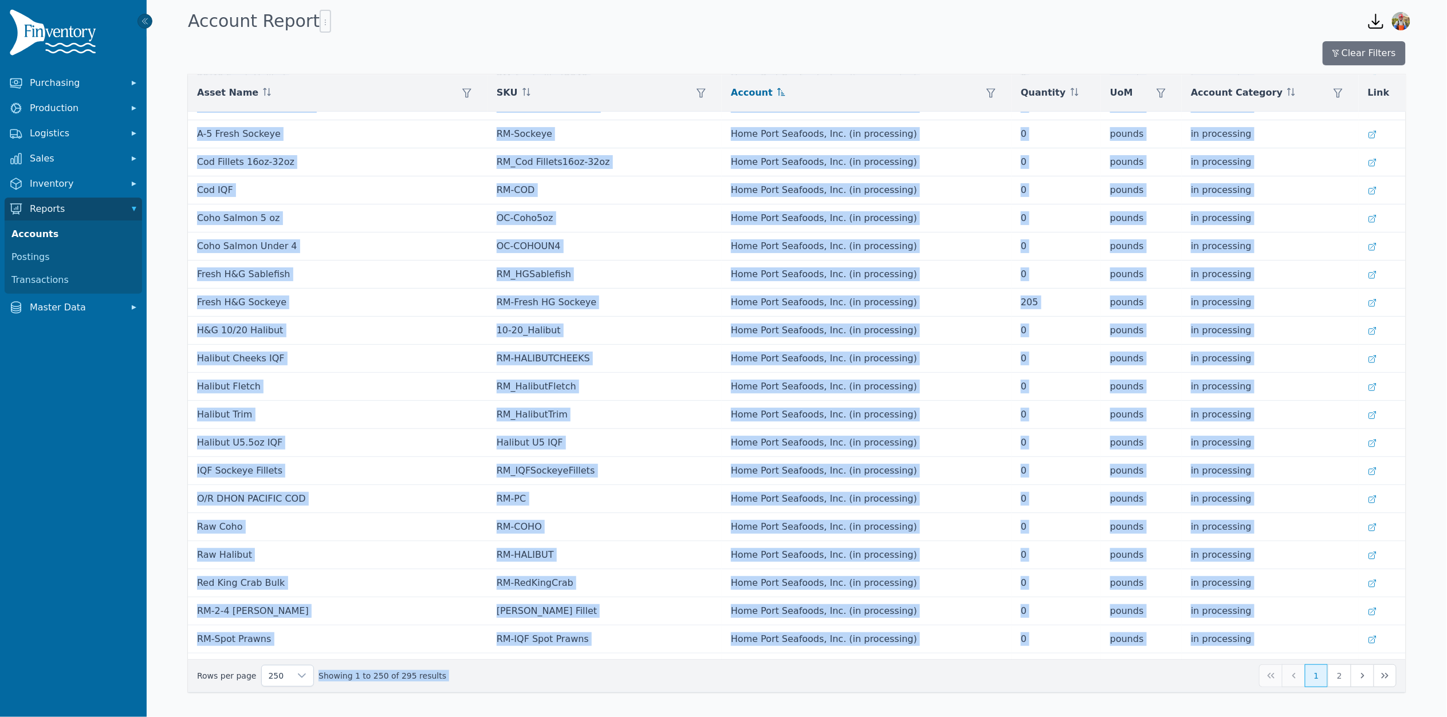
scroll to position [6519, 0]
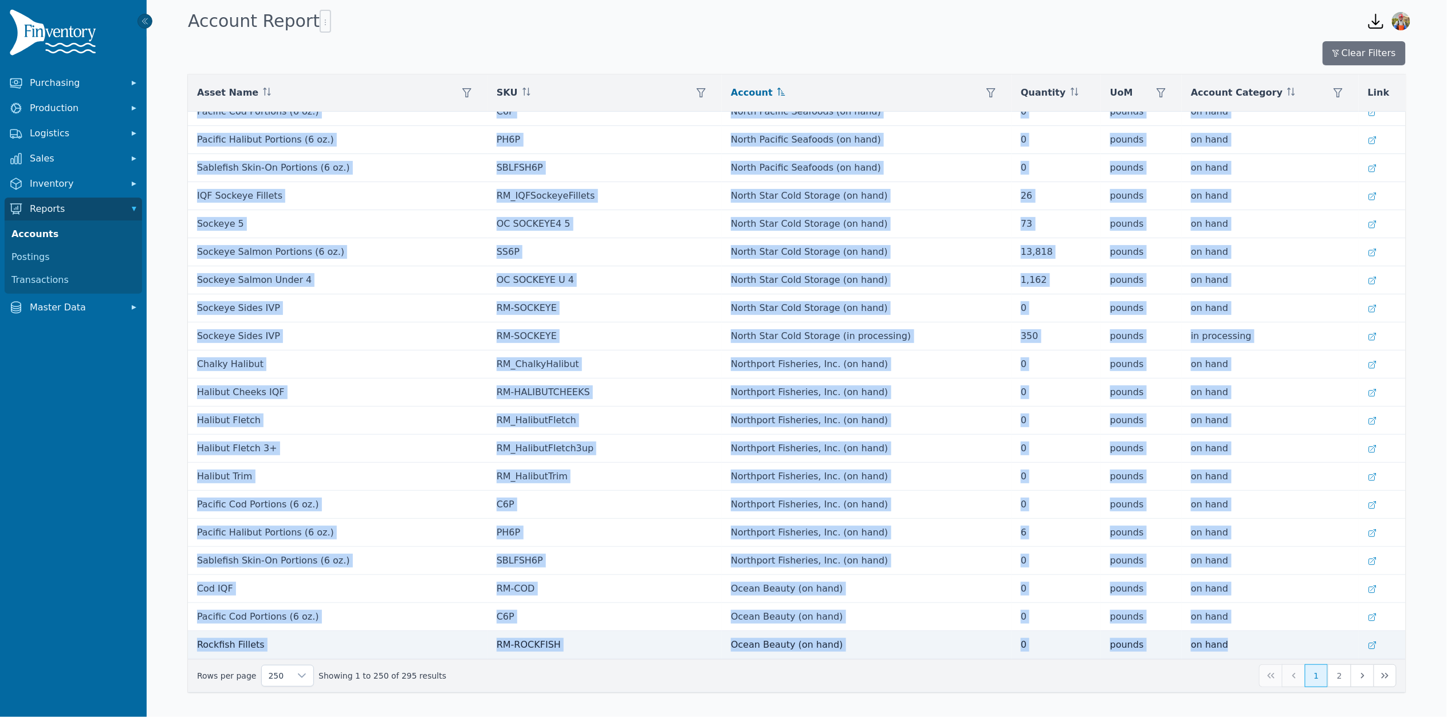
drag, startPoint x: 197, startPoint y: 122, endPoint x: 1225, endPoint y: 643, distance: 1153.1
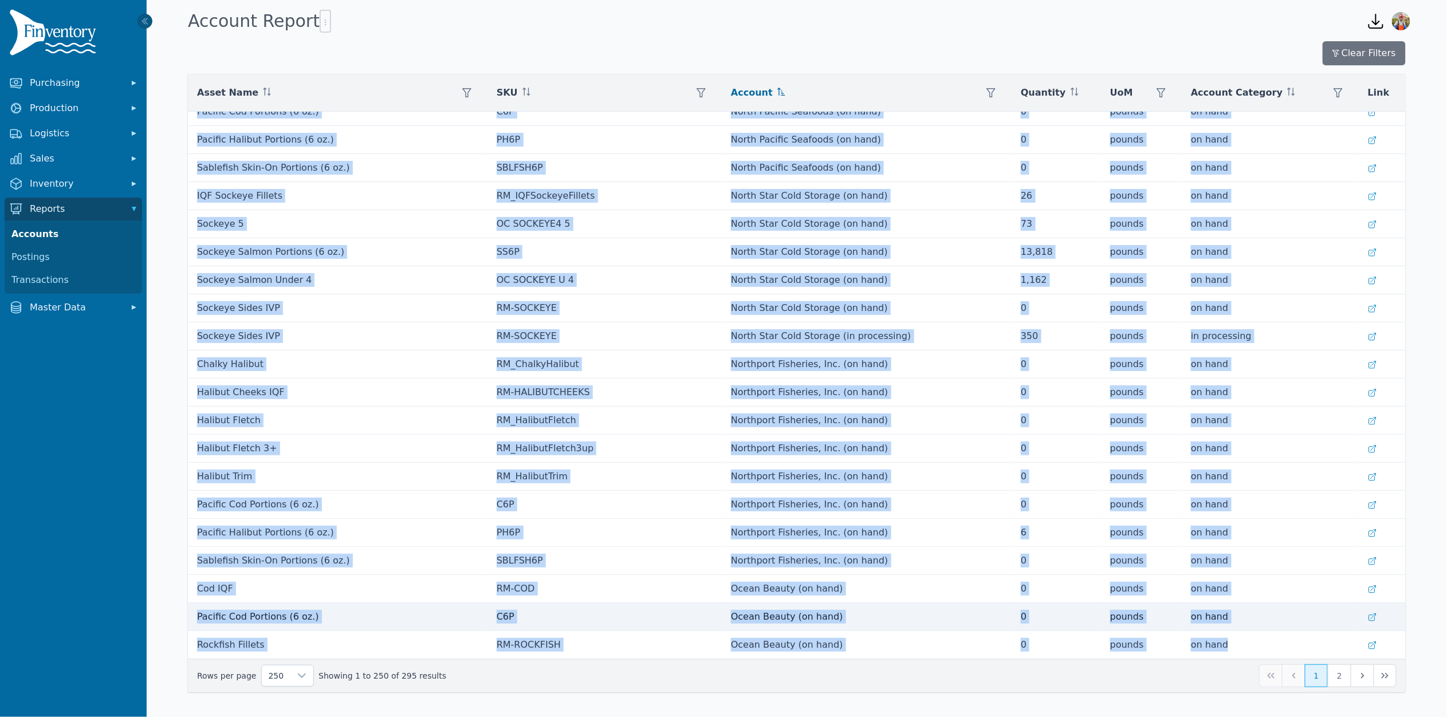
copy tbody "Weathervane Scallops IQF RM-WV-SCALLOPS [US_STATE] Weathervane Seafoods LLC (on…"
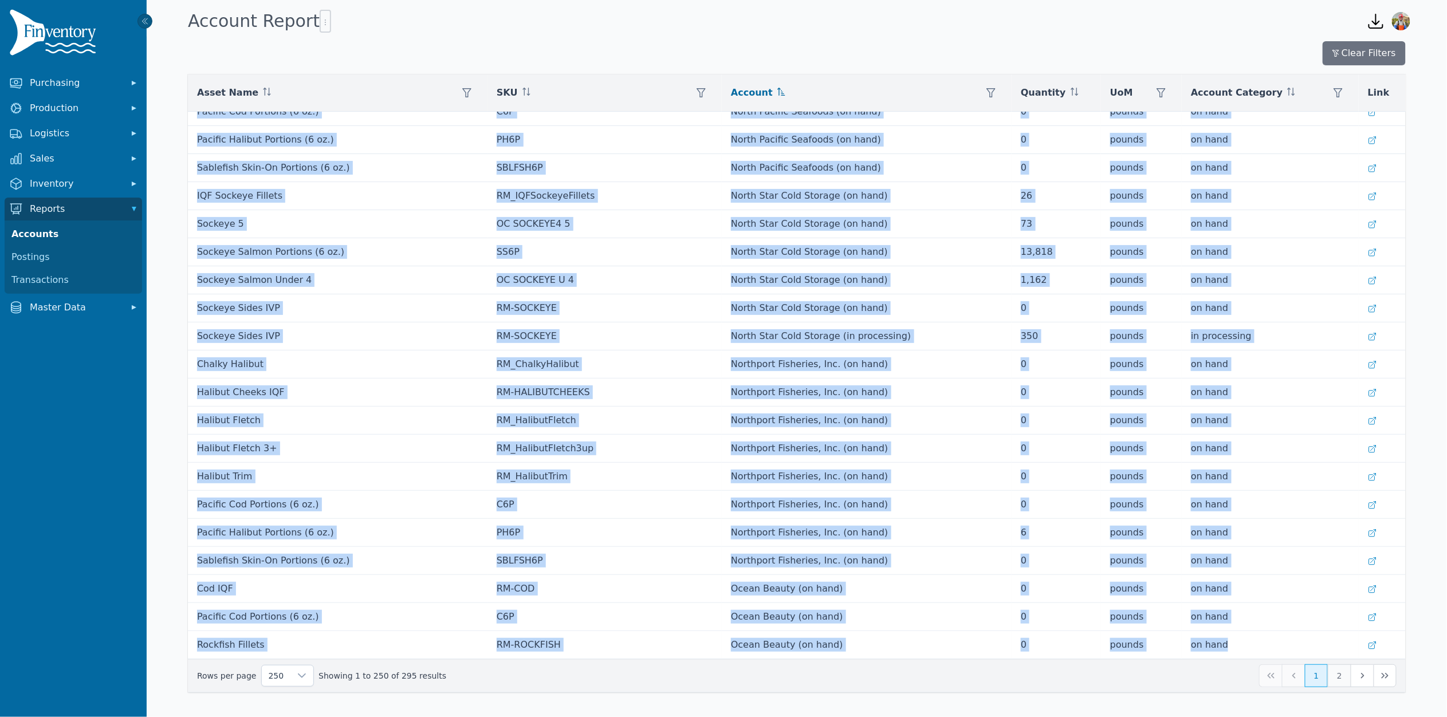
click at [1338, 674] on button "2" at bounding box center [1339, 676] width 23 height 23
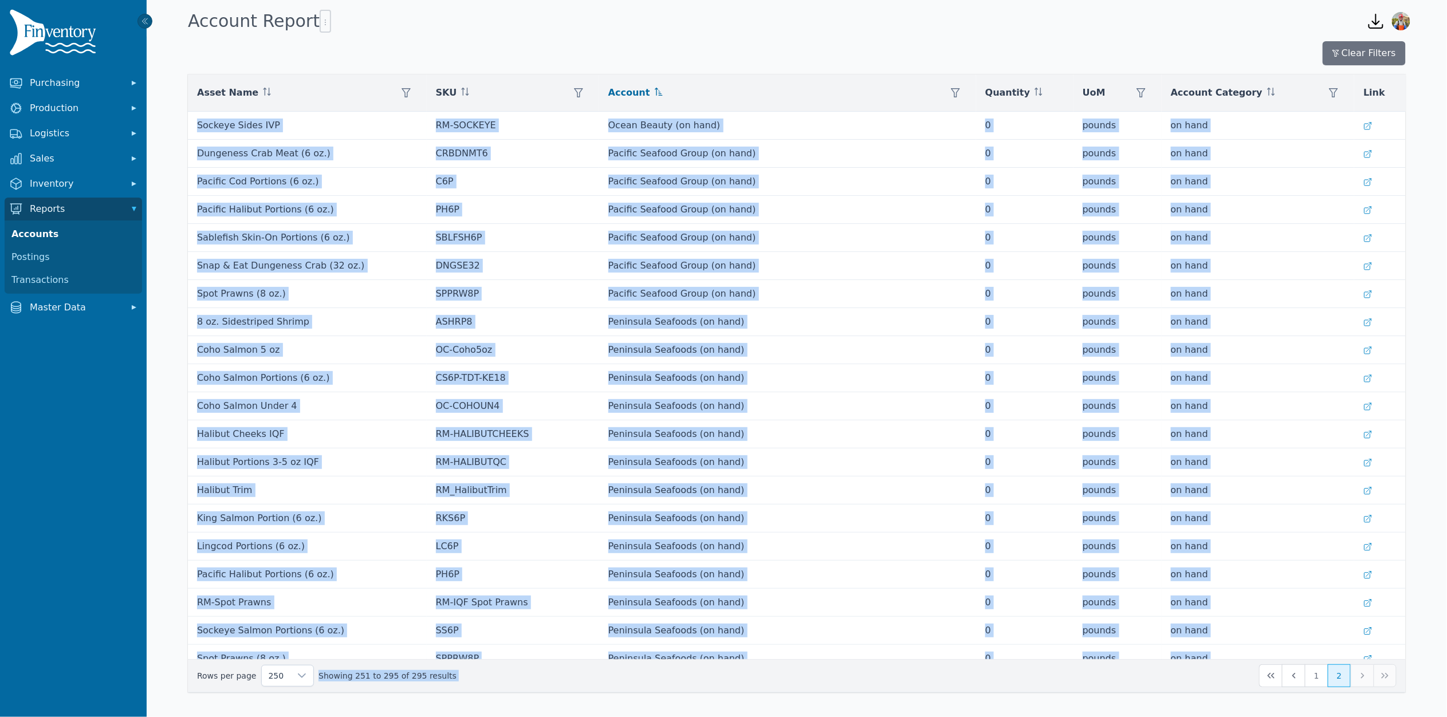
scroll to position [724, 0]
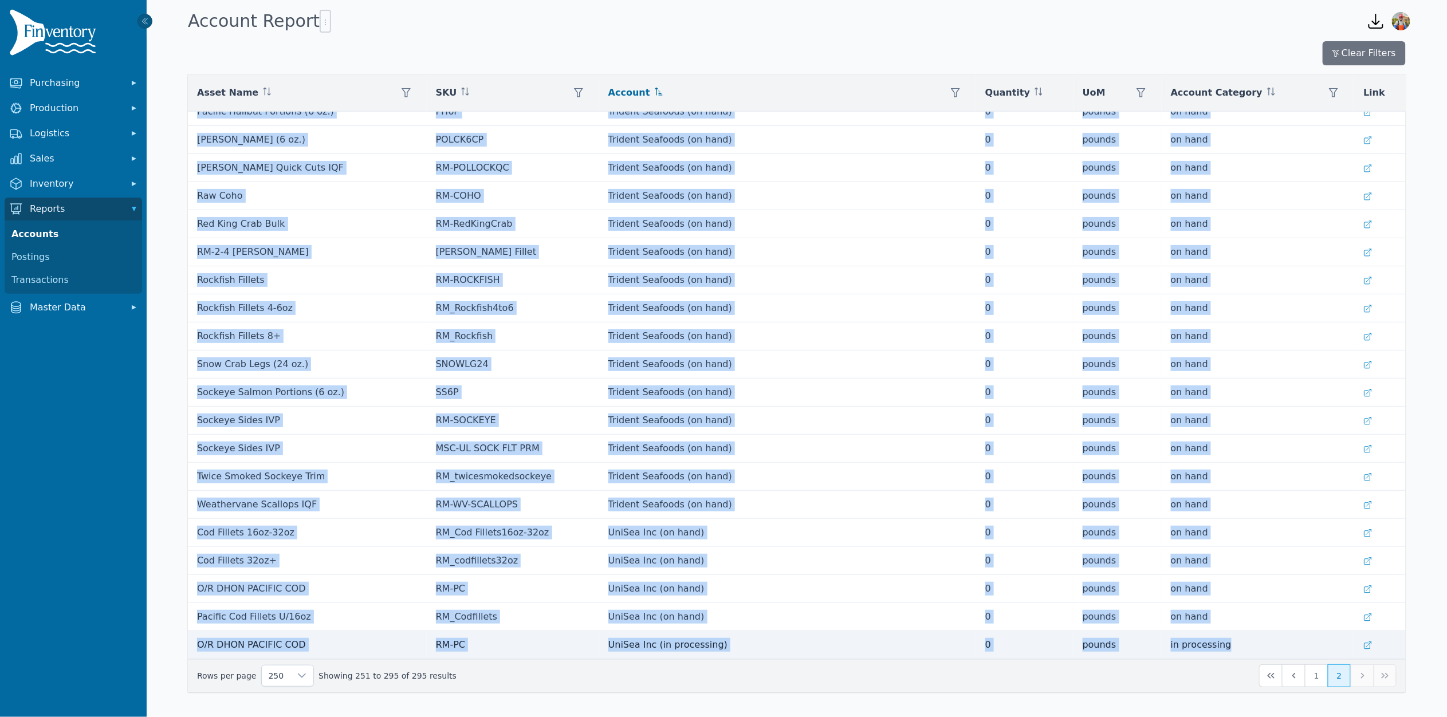
drag, startPoint x: 204, startPoint y: 127, endPoint x: 1294, endPoint y: 652, distance: 1210.3
click at [1294, 652] on tbody "Sockeye Sides IVP RM-SOCKEYE Ocean Beauty (on hand) 0 pounds on hand Dungeness …" at bounding box center [797, 27] width 1218 height 1263
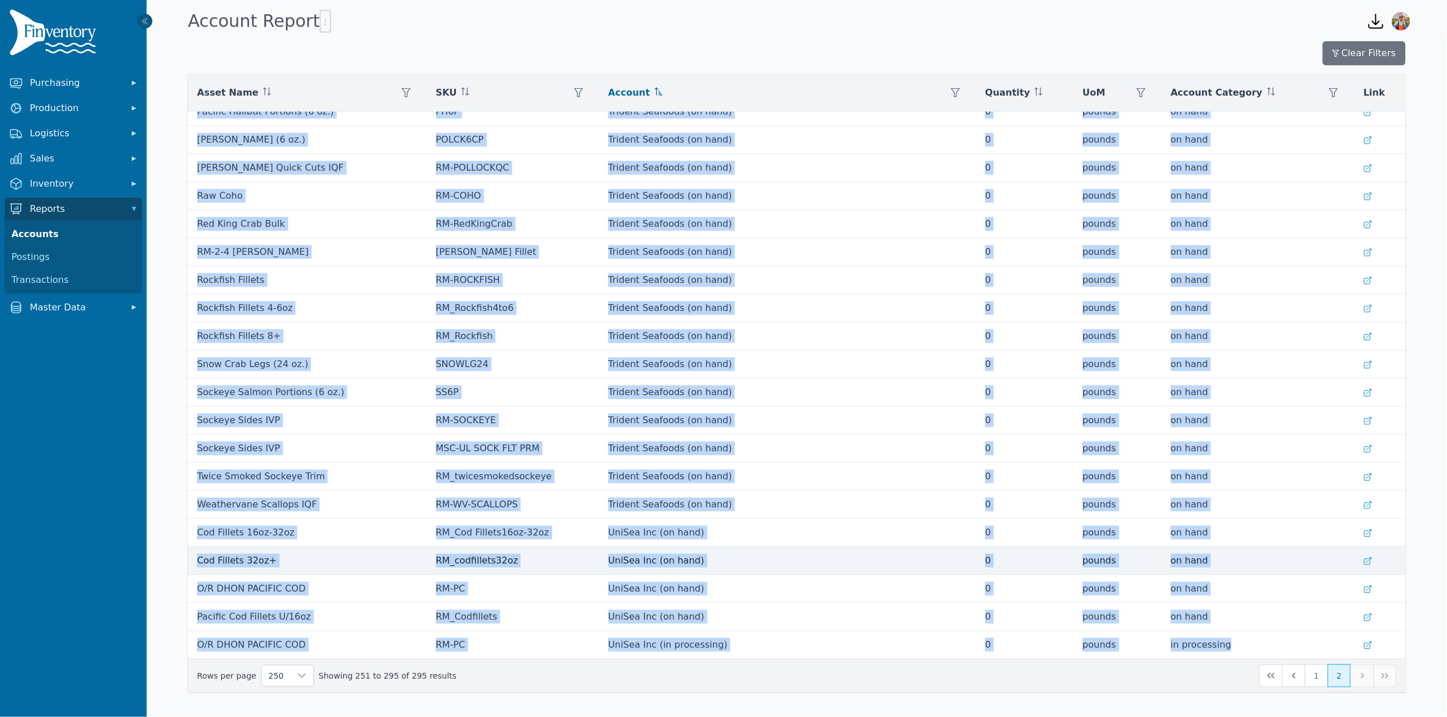
copy tbody "Sockeye Sides IVP RM-SOCKEYE Ocean Beauty (on hand) 0 pounds on hand Dungeness …"
